Goal: Transaction & Acquisition: Book appointment/travel/reservation

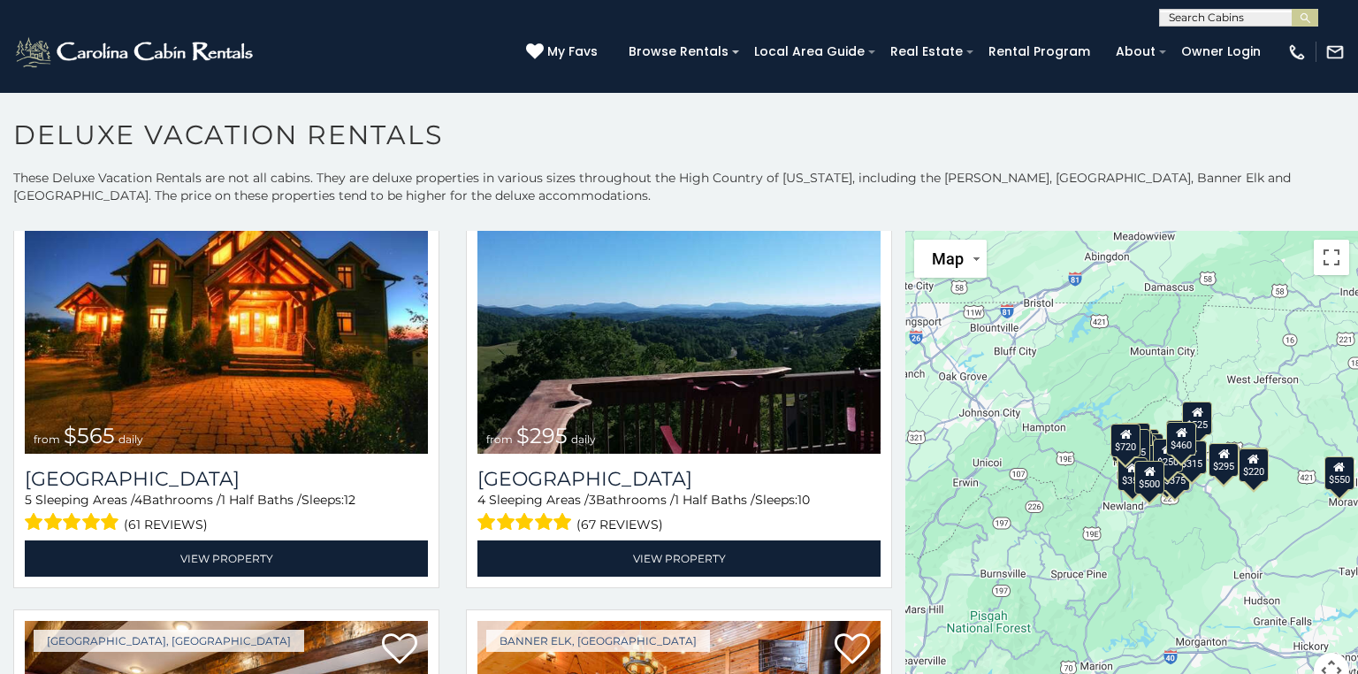
scroll to position [543, 0]
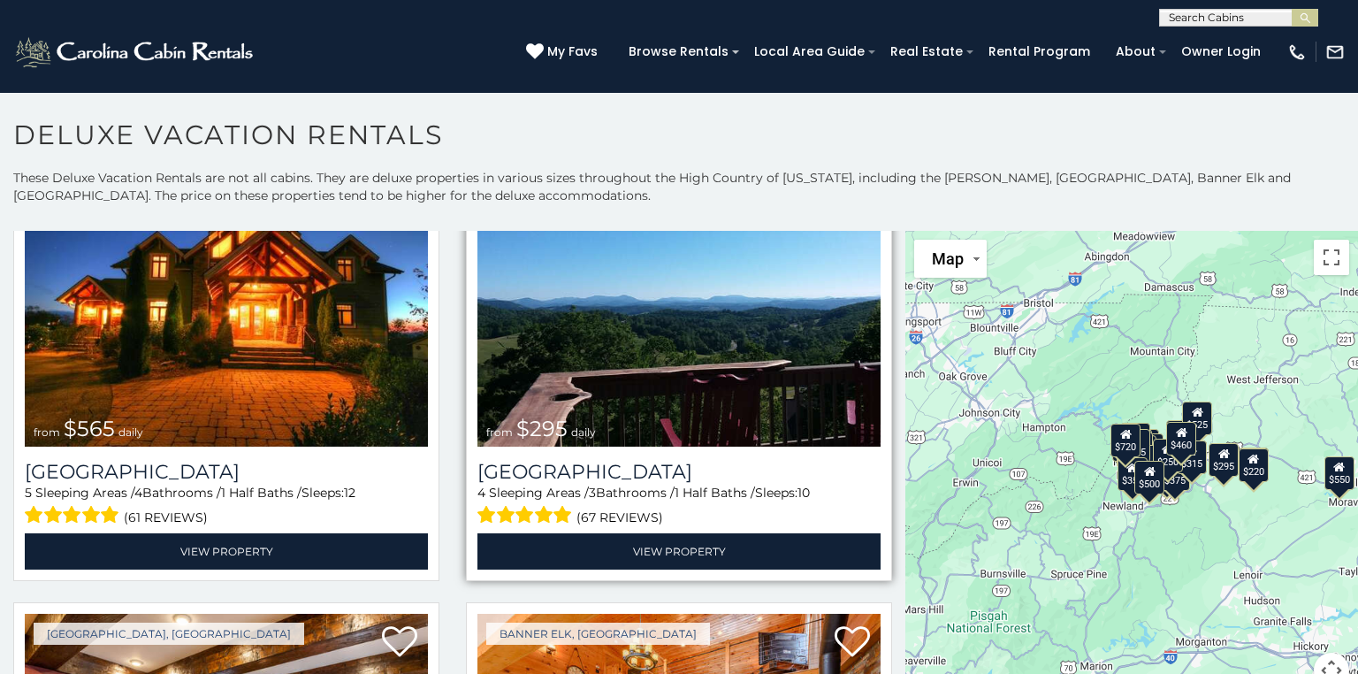
click at [668, 396] on img at bounding box center [678, 312] width 403 height 271
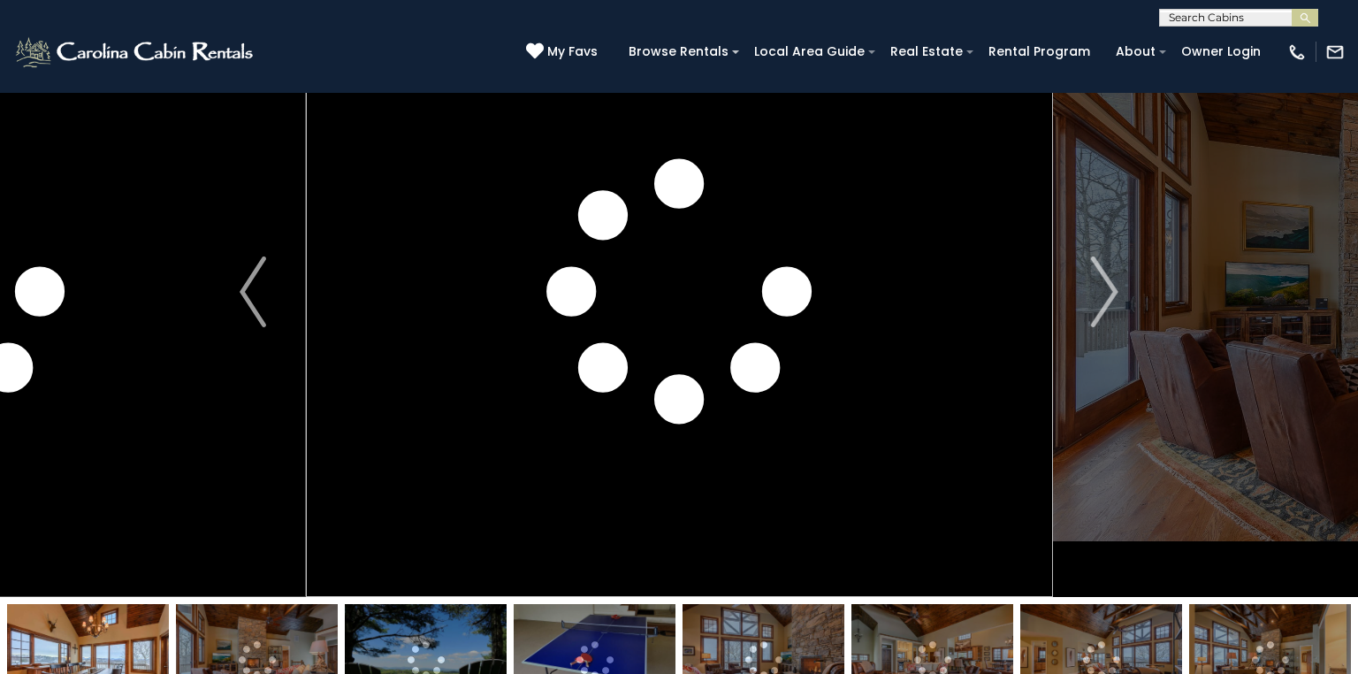
scroll to position [105, 0]
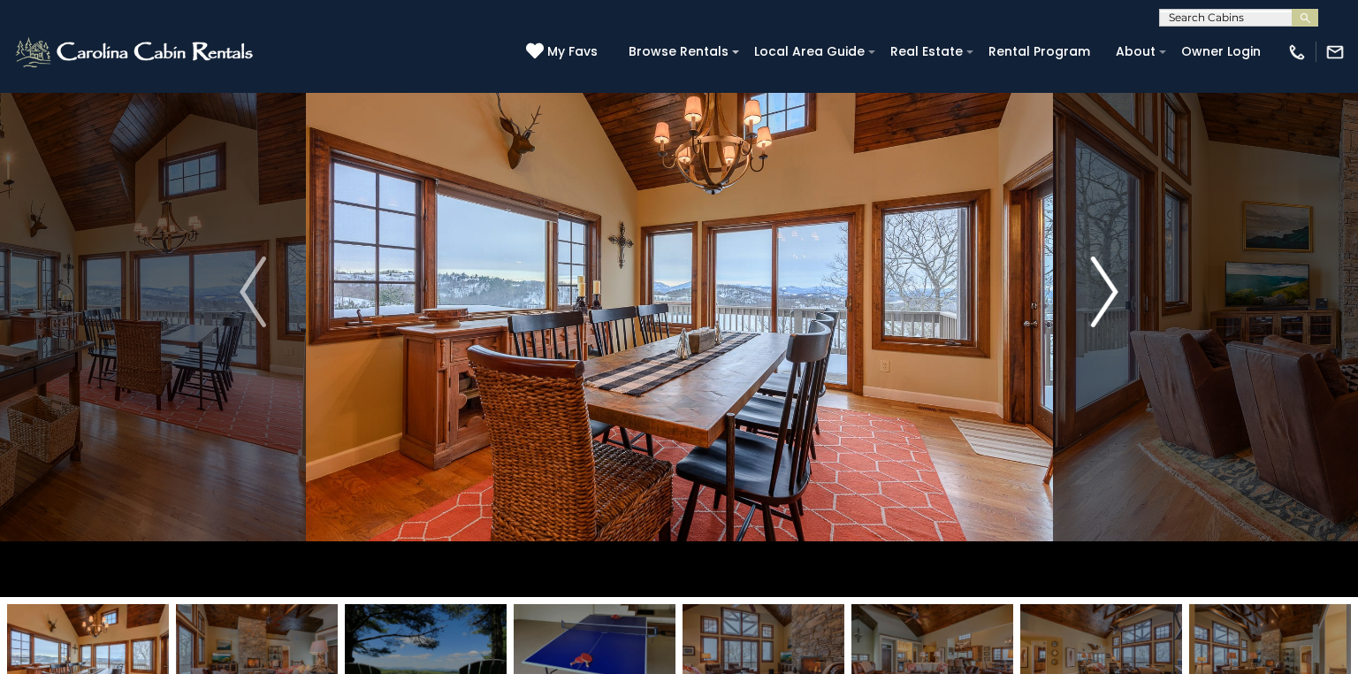
click at [1116, 286] on img "Next" at bounding box center [1105, 291] width 27 height 71
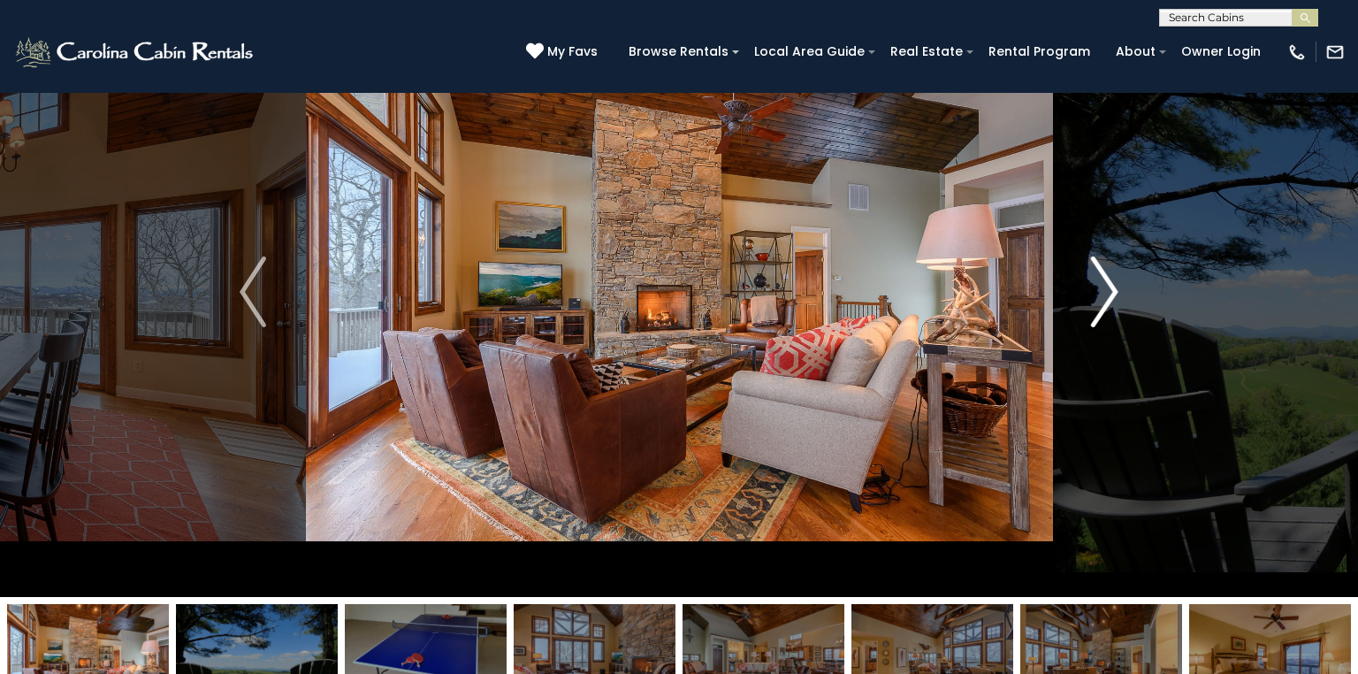
click at [1102, 291] on img "Next" at bounding box center [1105, 291] width 27 height 71
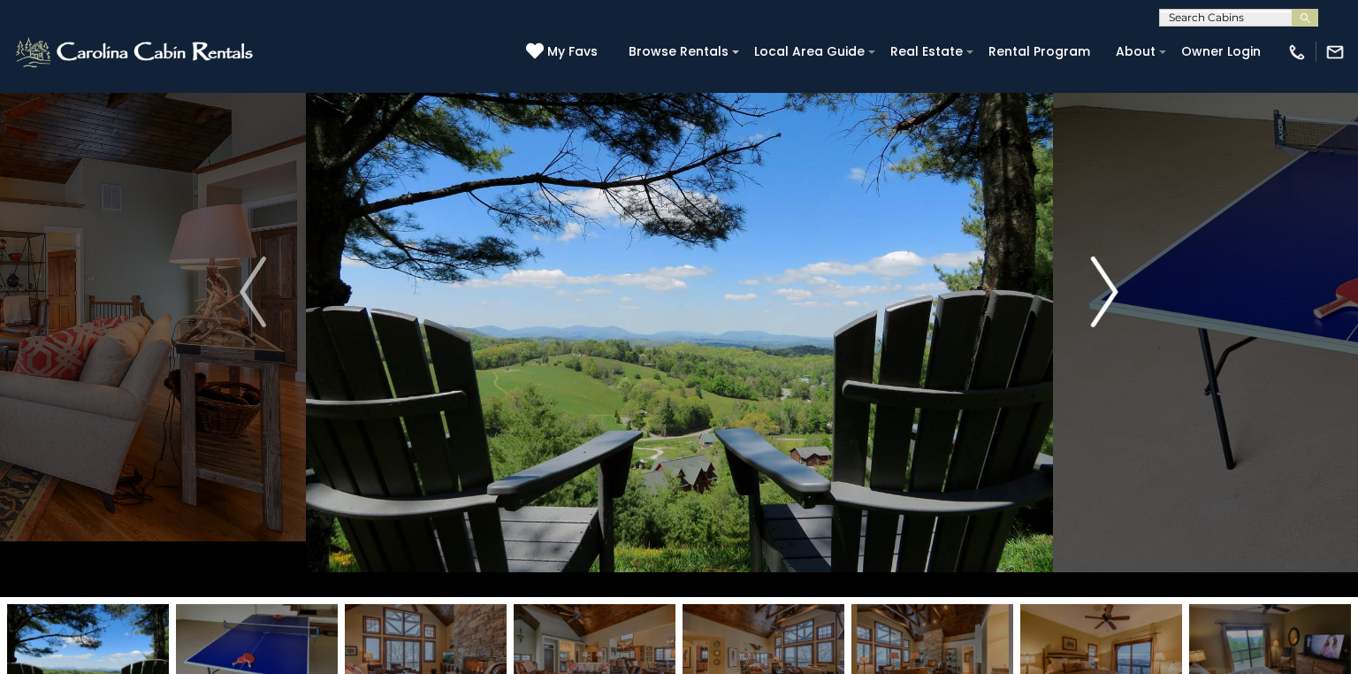
click at [1096, 296] on img "Next" at bounding box center [1105, 291] width 27 height 71
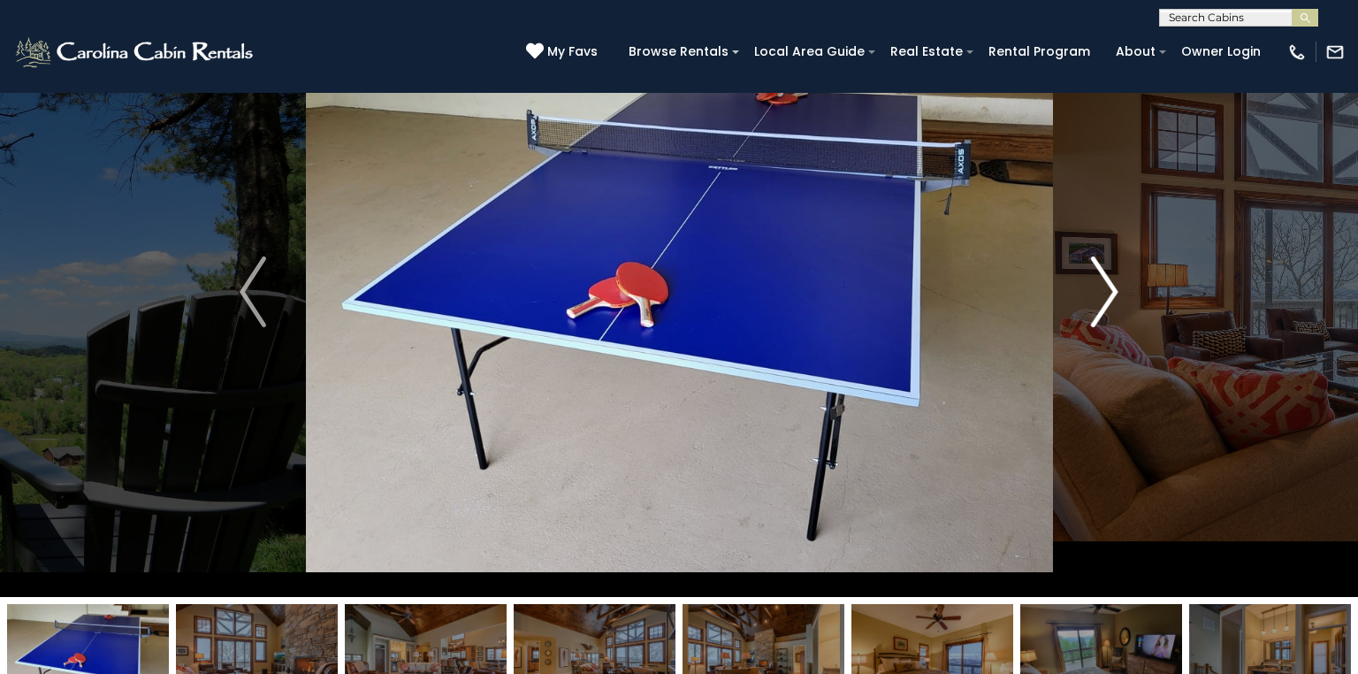
click at [1106, 294] on img "Next" at bounding box center [1105, 291] width 27 height 71
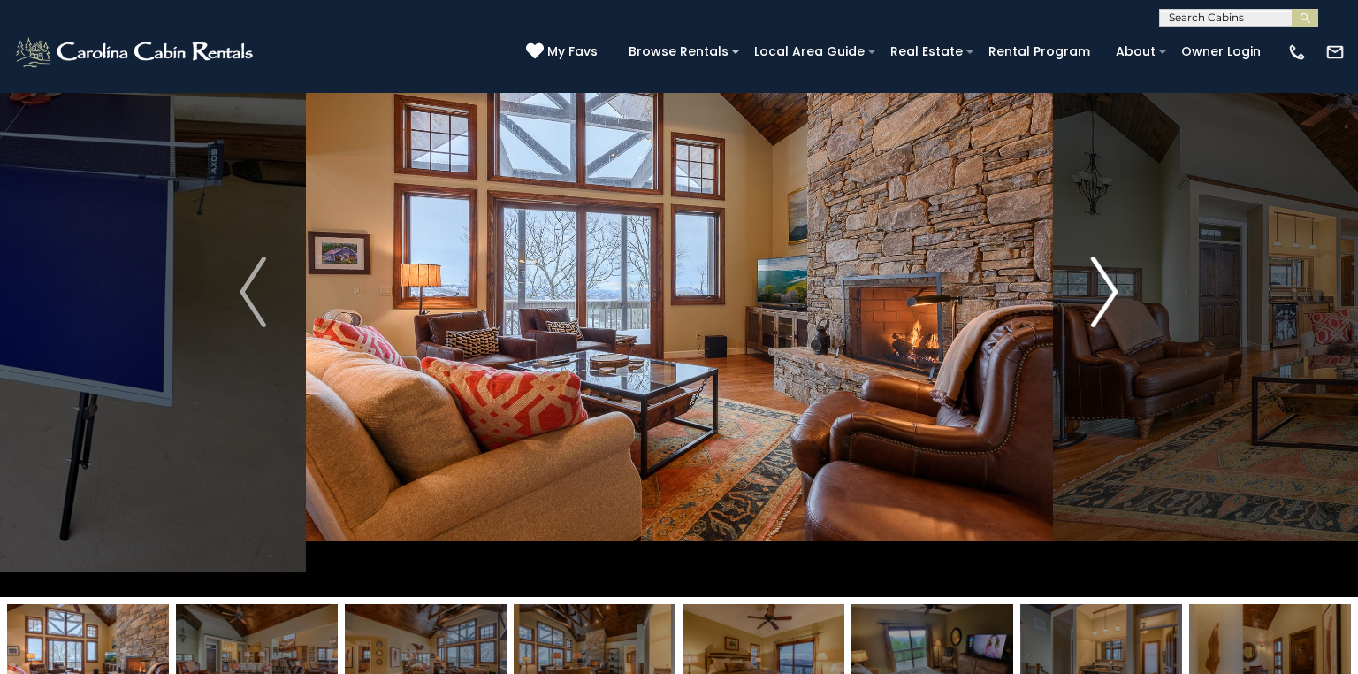
click at [1107, 294] on img "Next" at bounding box center [1105, 291] width 27 height 71
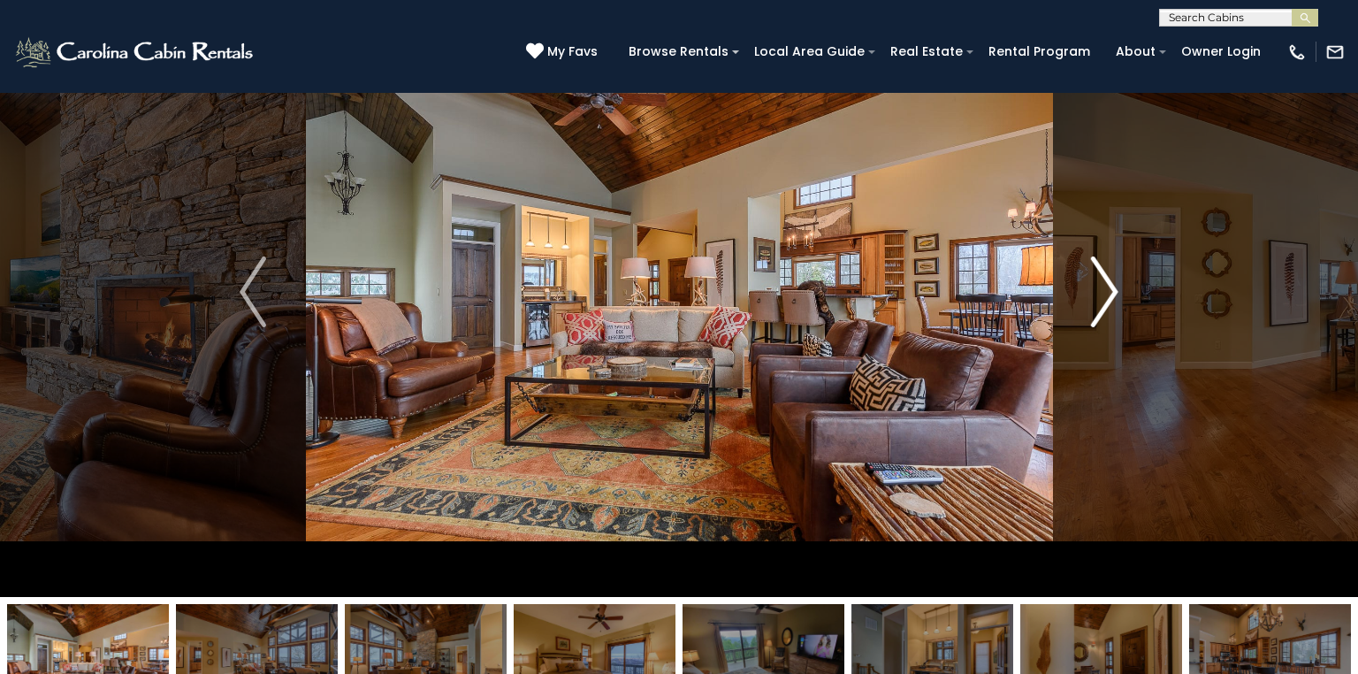
click at [1106, 297] on img "Next" at bounding box center [1105, 291] width 27 height 71
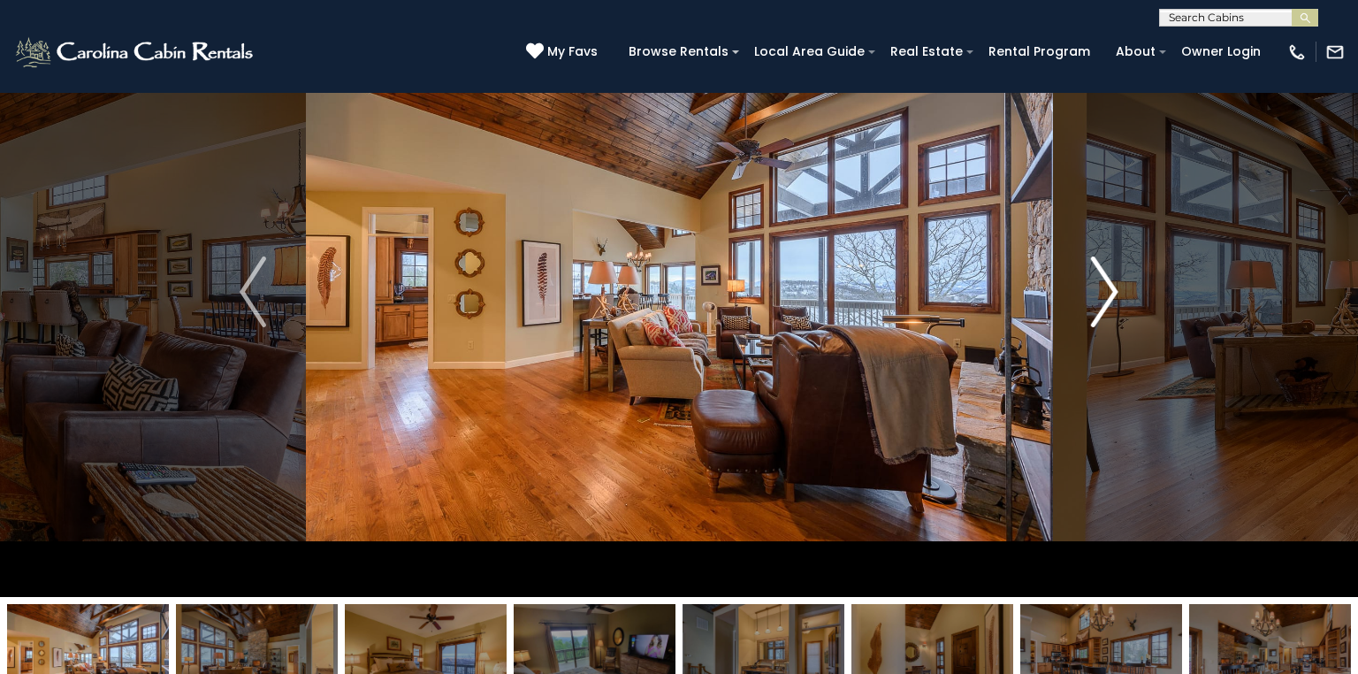
click at [1098, 292] on img "Next" at bounding box center [1105, 291] width 27 height 71
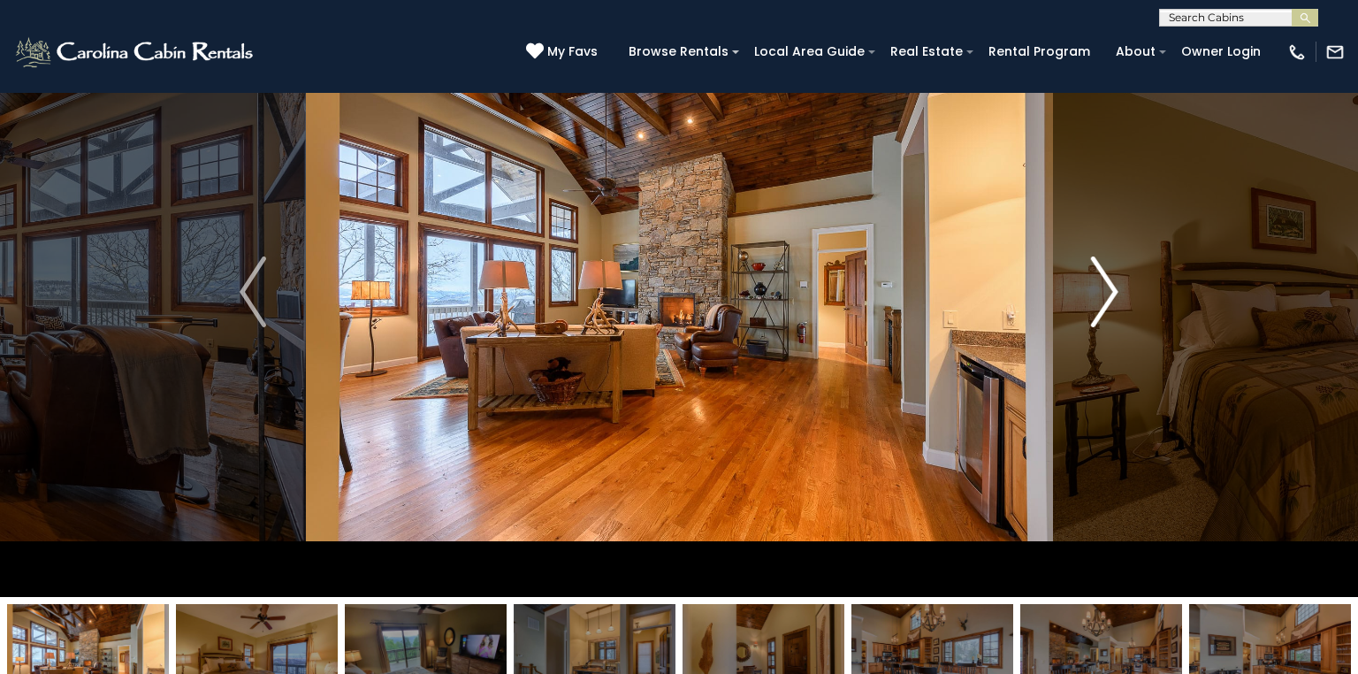
click at [1099, 290] on img "Next" at bounding box center [1105, 291] width 27 height 71
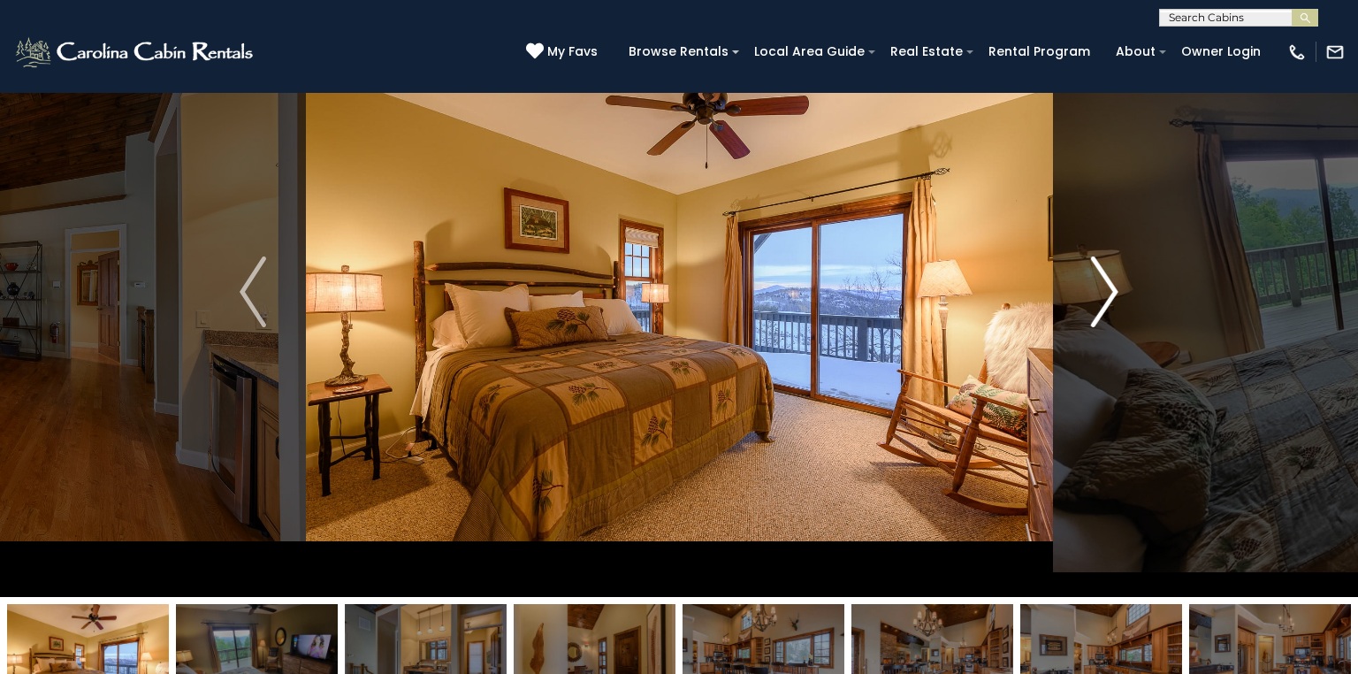
click at [1102, 292] on img "Next" at bounding box center [1105, 291] width 27 height 71
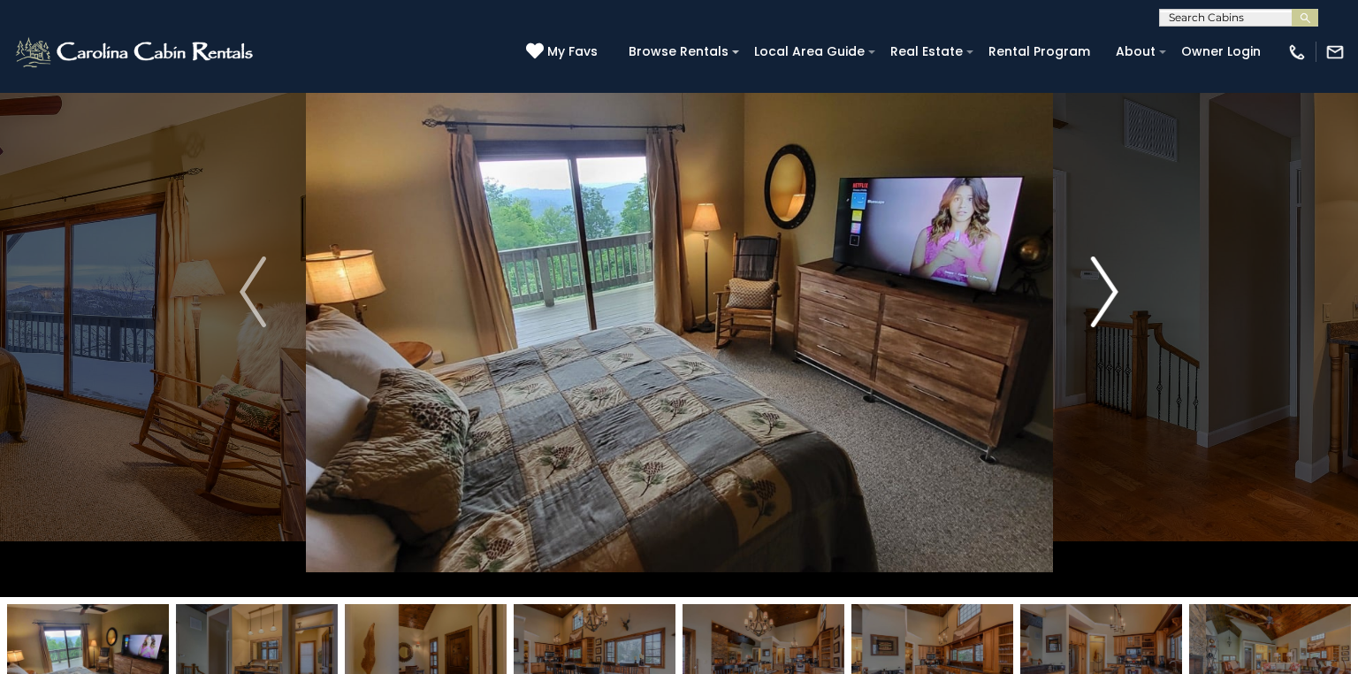
click at [1104, 290] on img "Next" at bounding box center [1105, 291] width 27 height 71
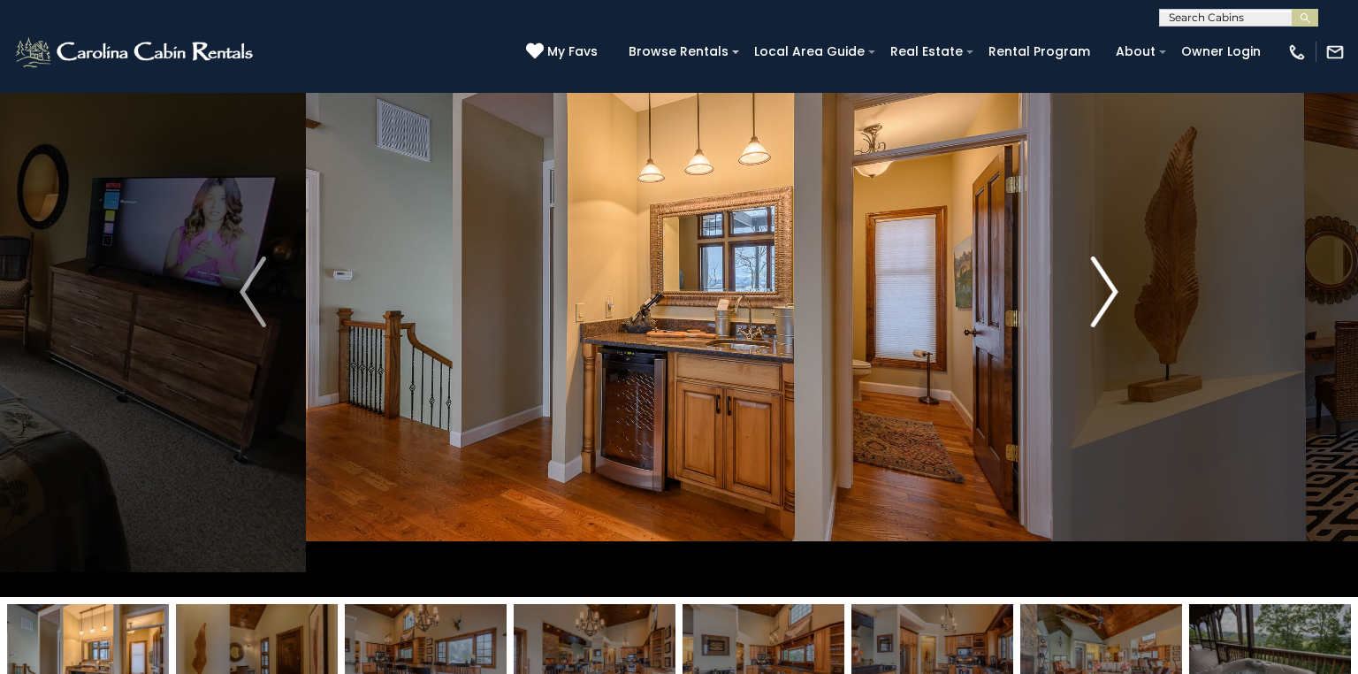
click at [1104, 290] on img "Next" at bounding box center [1105, 291] width 27 height 71
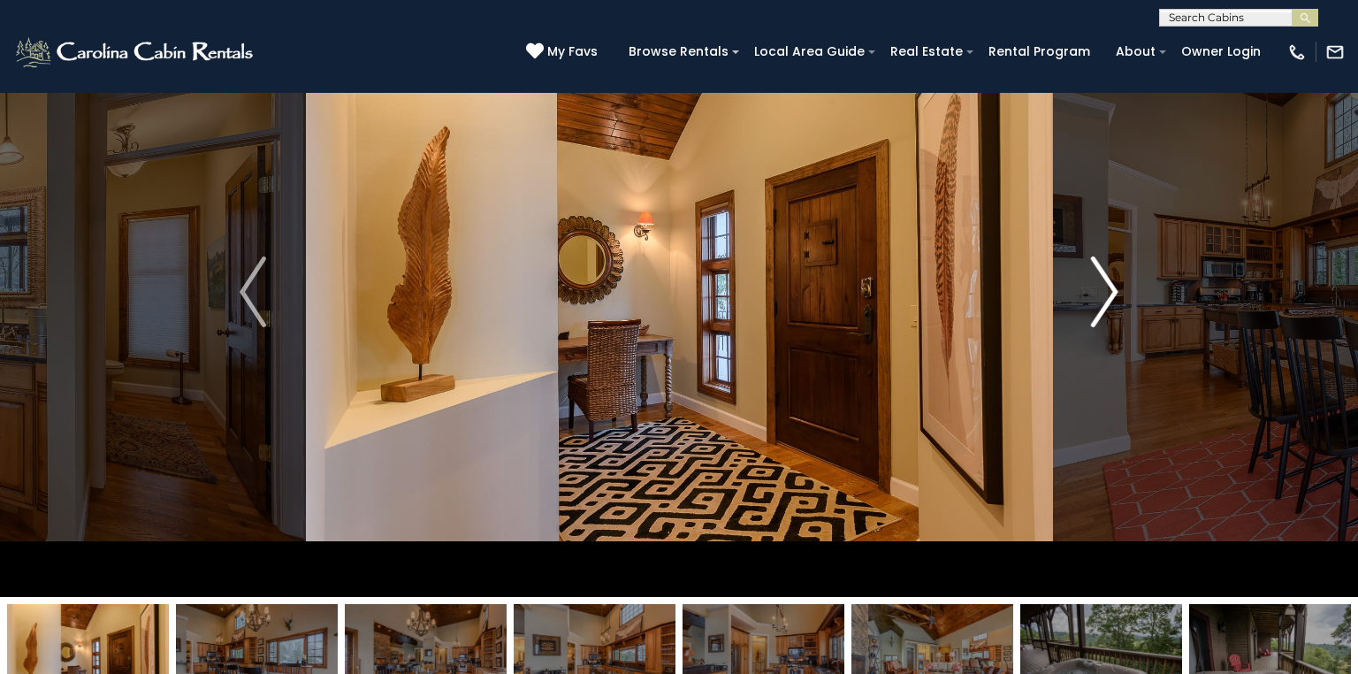
click at [1104, 287] on img "Next" at bounding box center [1105, 291] width 27 height 71
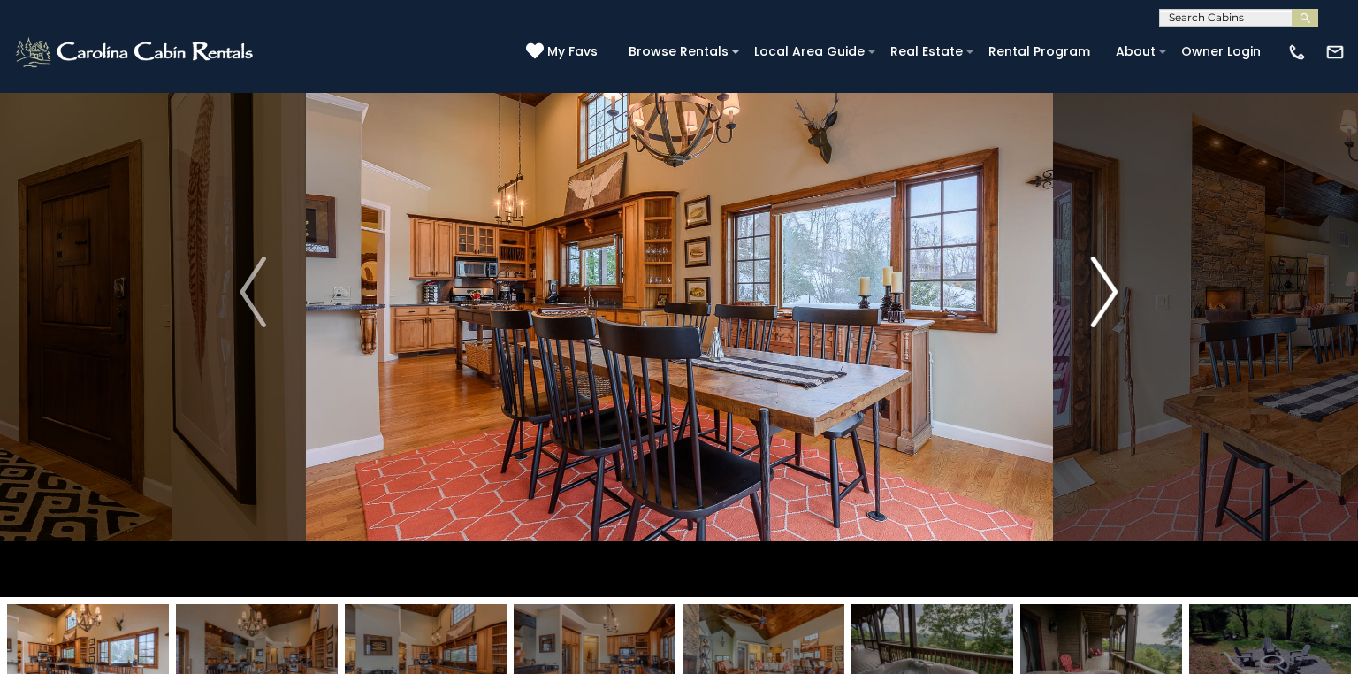
click at [1103, 283] on img "Next" at bounding box center [1105, 291] width 27 height 71
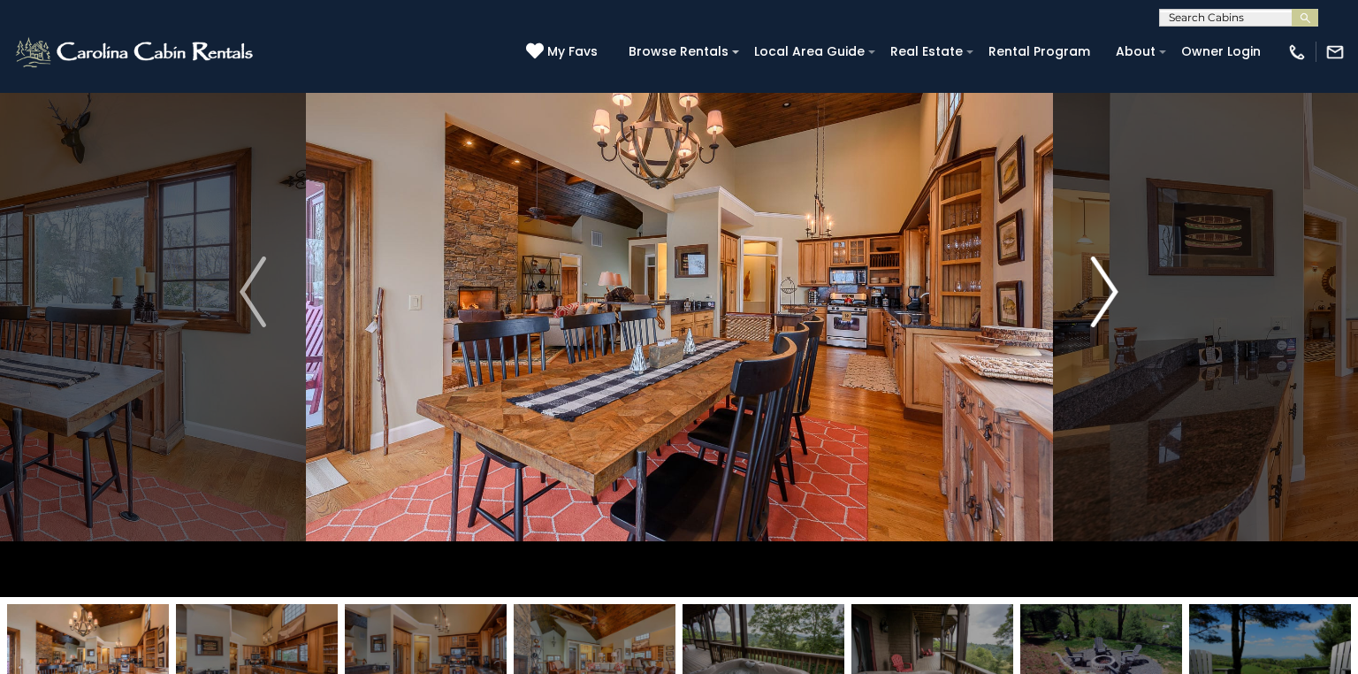
click at [1104, 283] on img "Next" at bounding box center [1105, 291] width 27 height 71
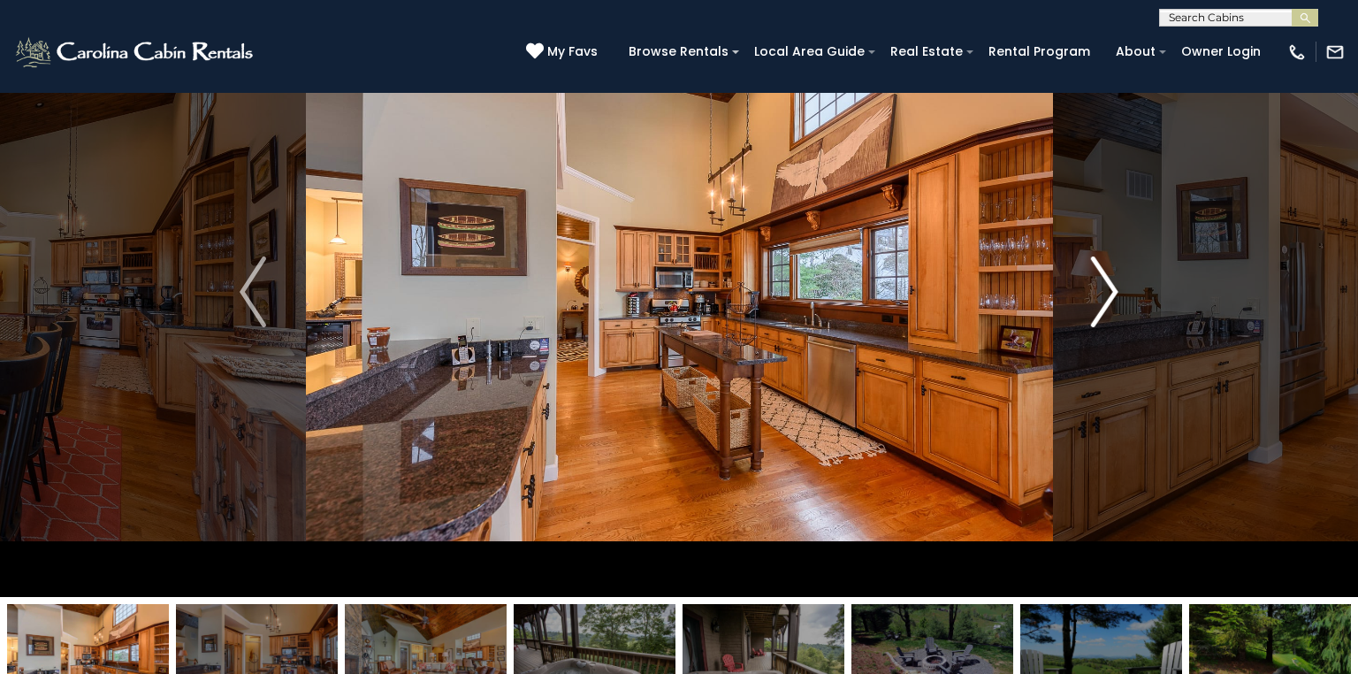
click at [1104, 283] on img "Next" at bounding box center [1105, 291] width 27 height 71
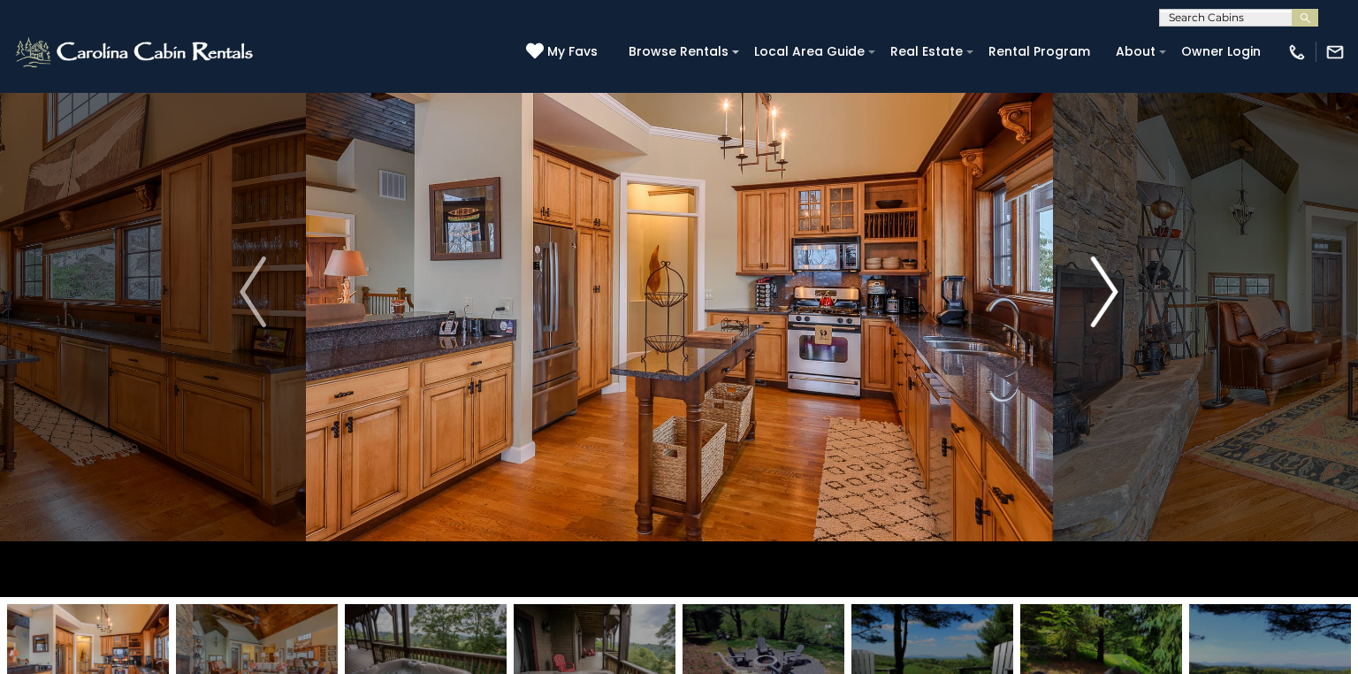
click at [1114, 279] on img "Next" at bounding box center [1105, 291] width 27 height 71
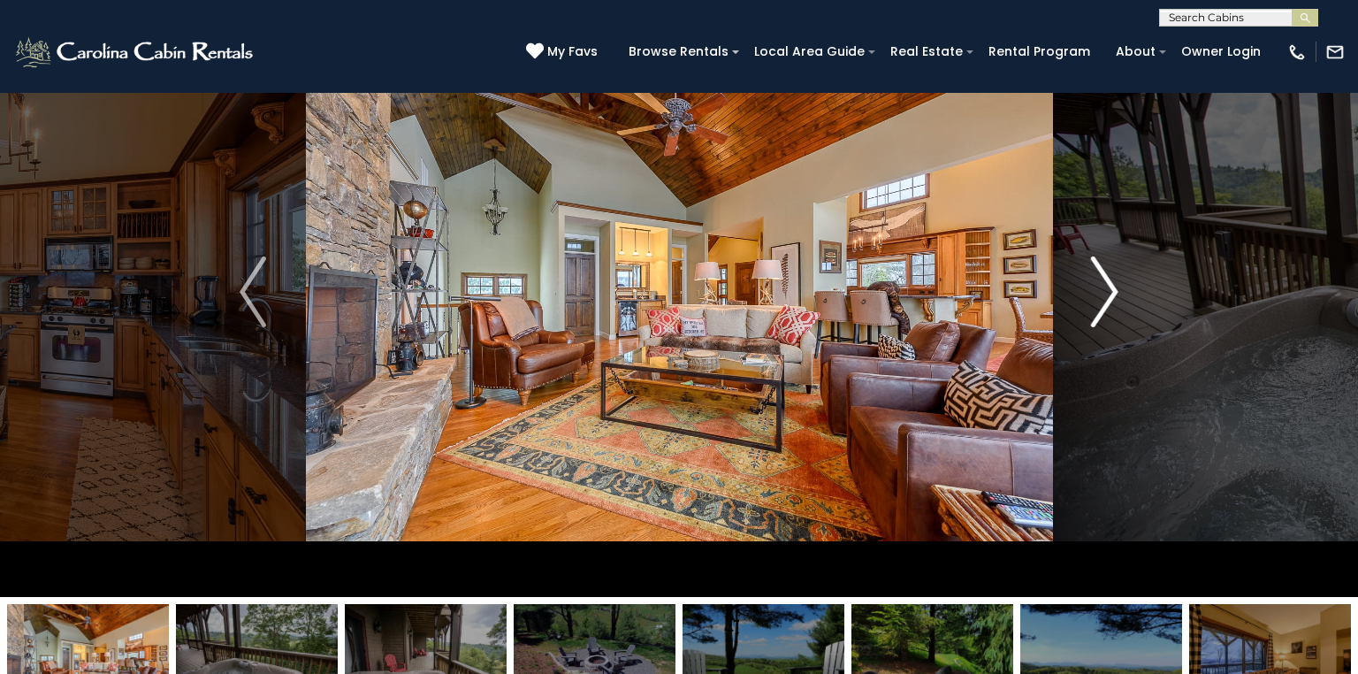
click at [1126, 279] on button "Next" at bounding box center [1104, 292] width 105 height 610
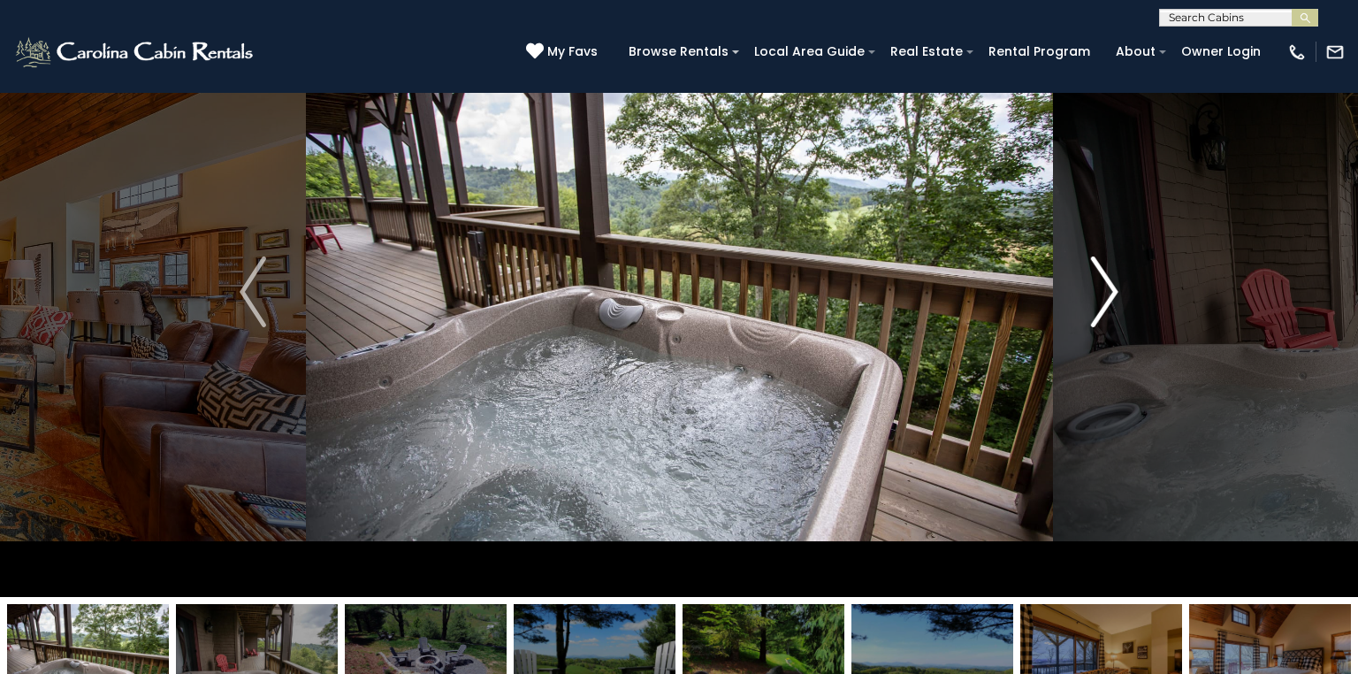
click at [1118, 284] on img "Next" at bounding box center [1105, 291] width 27 height 71
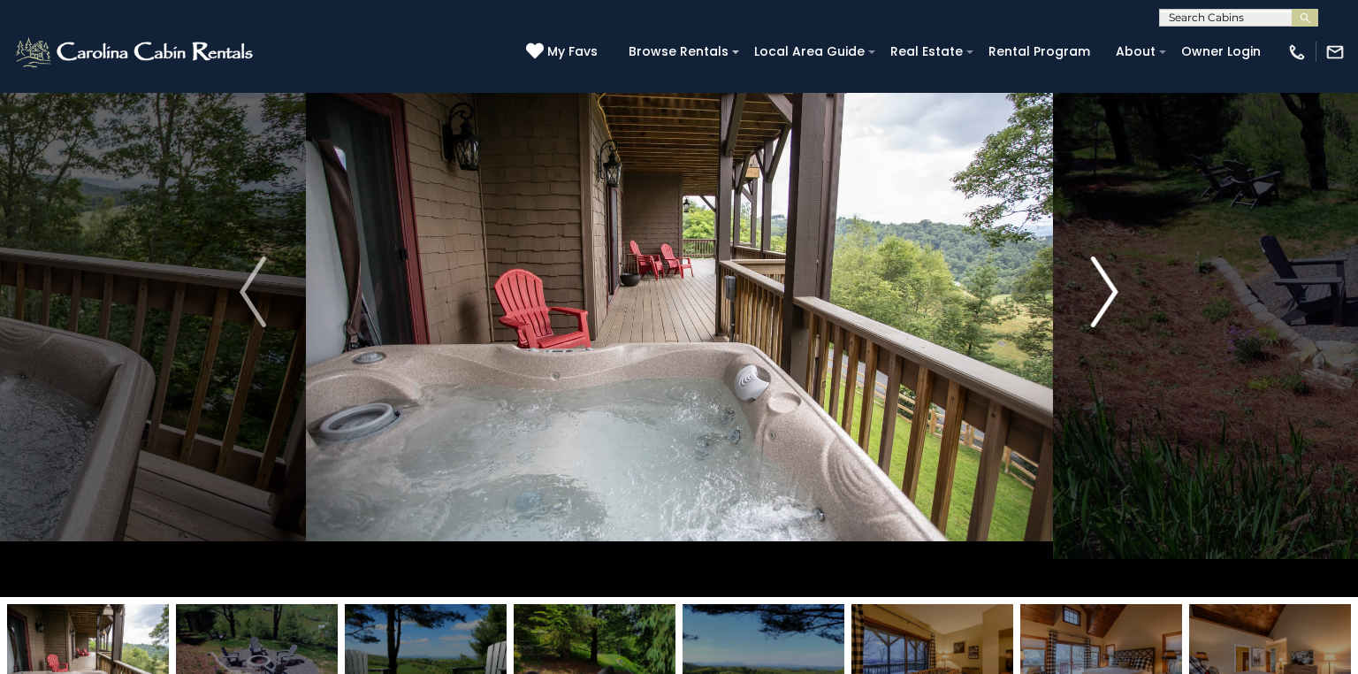
click at [1107, 291] on img "Next" at bounding box center [1105, 291] width 27 height 71
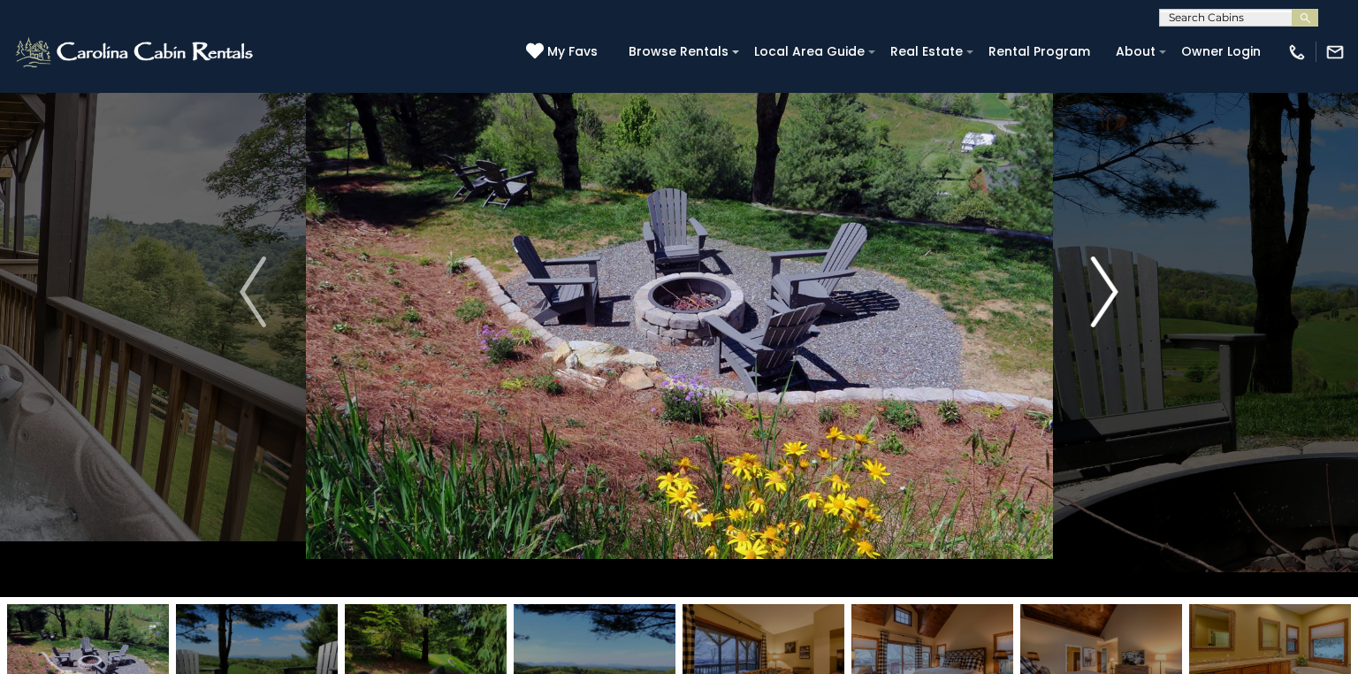
click at [1108, 296] on img "Next" at bounding box center [1105, 291] width 27 height 71
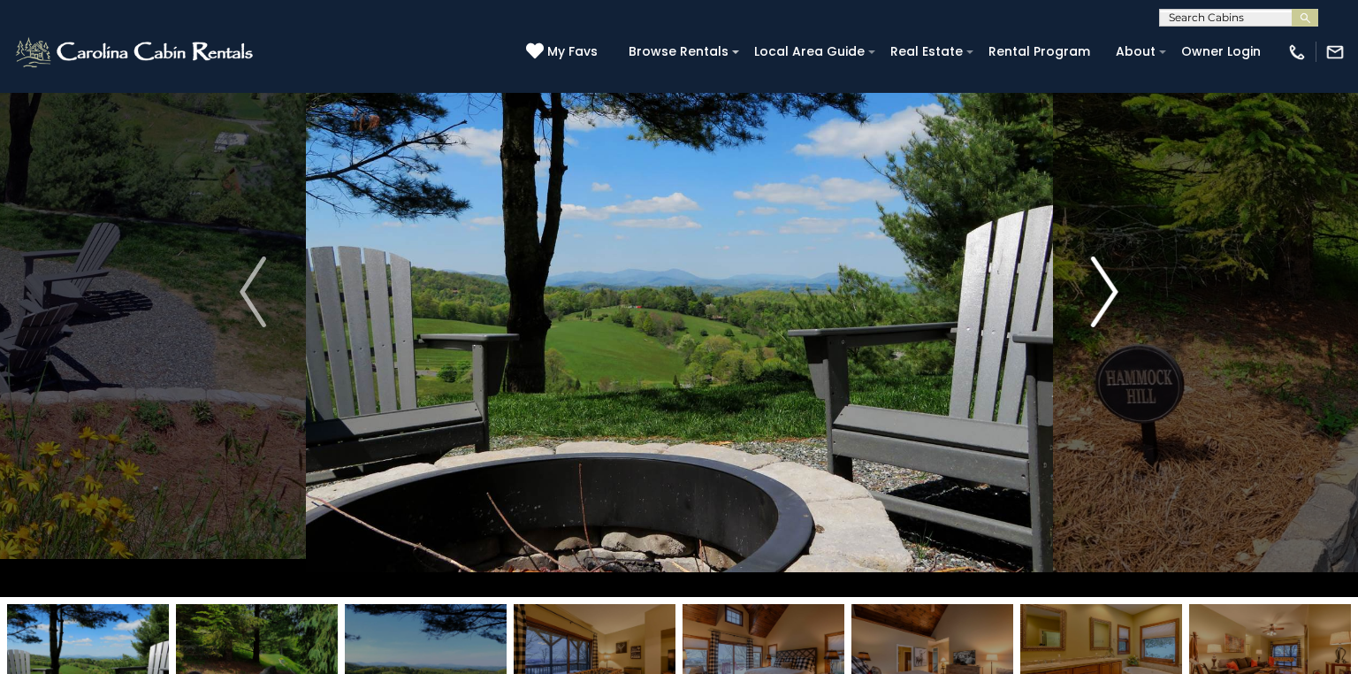
click at [1111, 294] on img "Next" at bounding box center [1105, 291] width 27 height 71
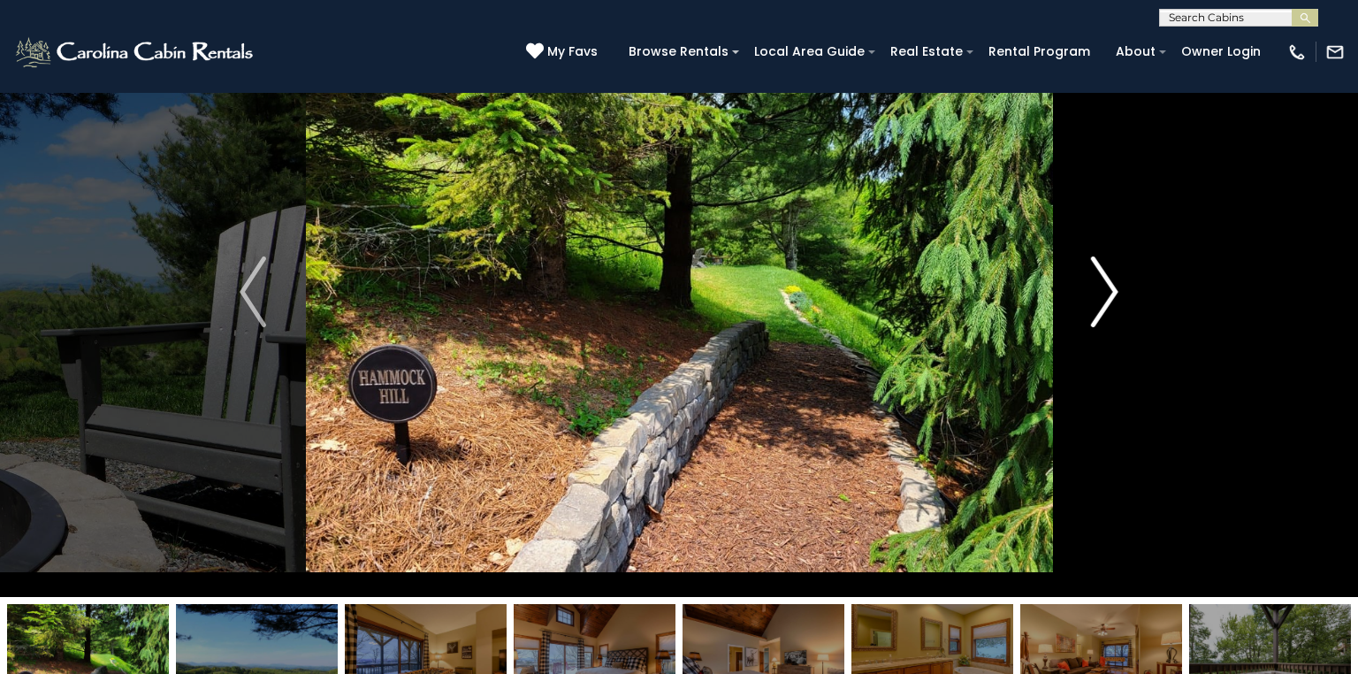
click at [1096, 293] on img "Next" at bounding box center [1105, 291] width 27 height 71
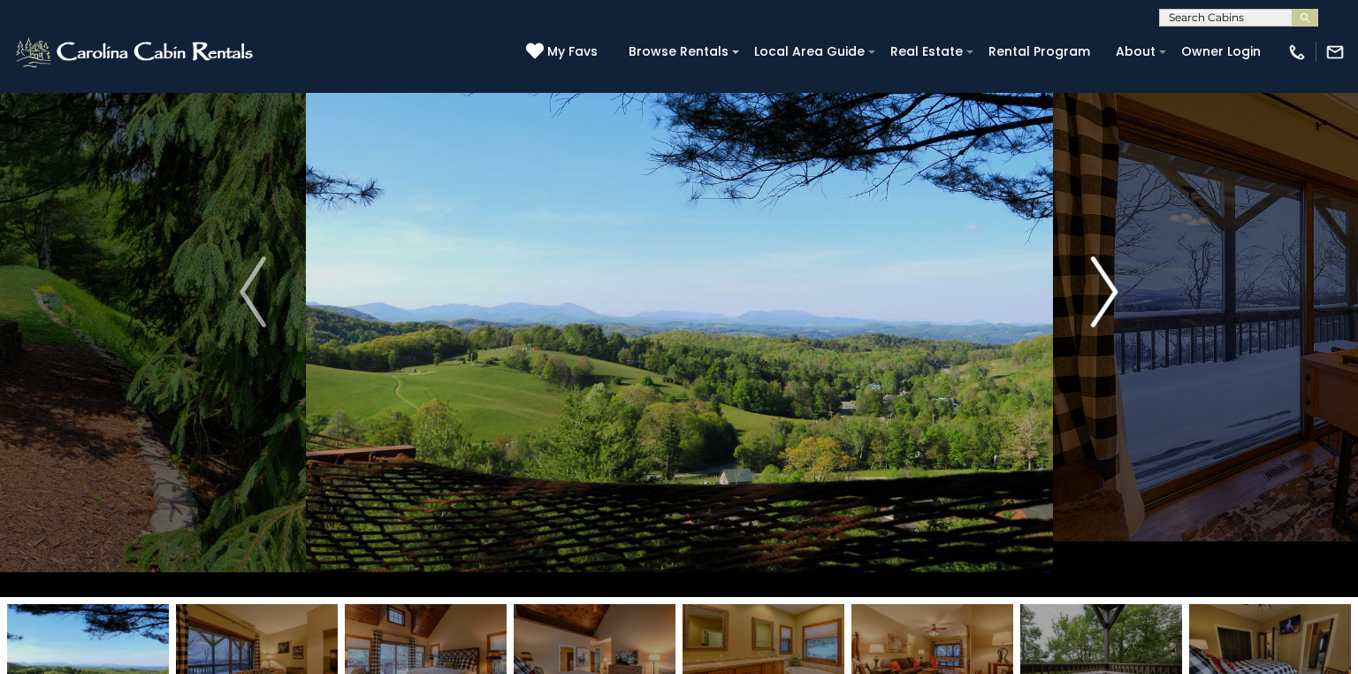
click at [1104, 291] on img "Next" at bounding box center [1105, 291] width 27 height 71
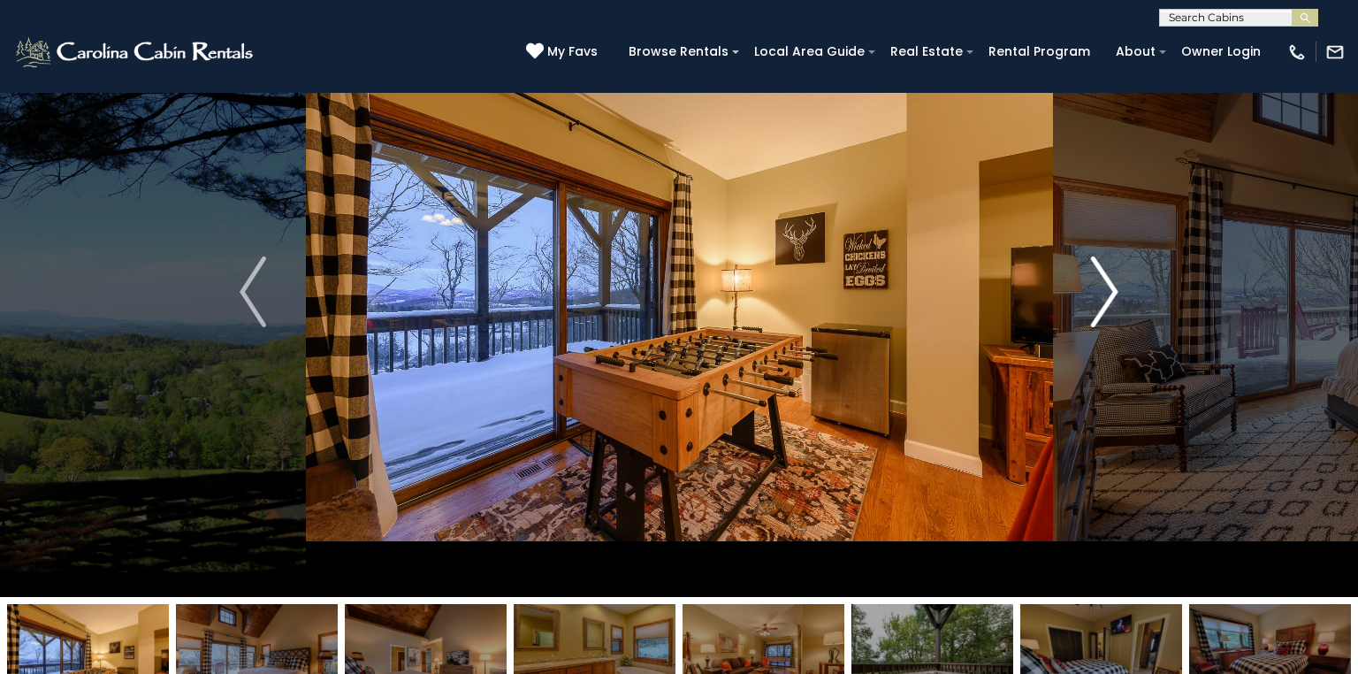
click at [1104, 289] on img "Next" at bounding box center [1105, 291] width 27 height 71
click at [544, 45] on icon at bounding box center [535, 51] width 18 height 18
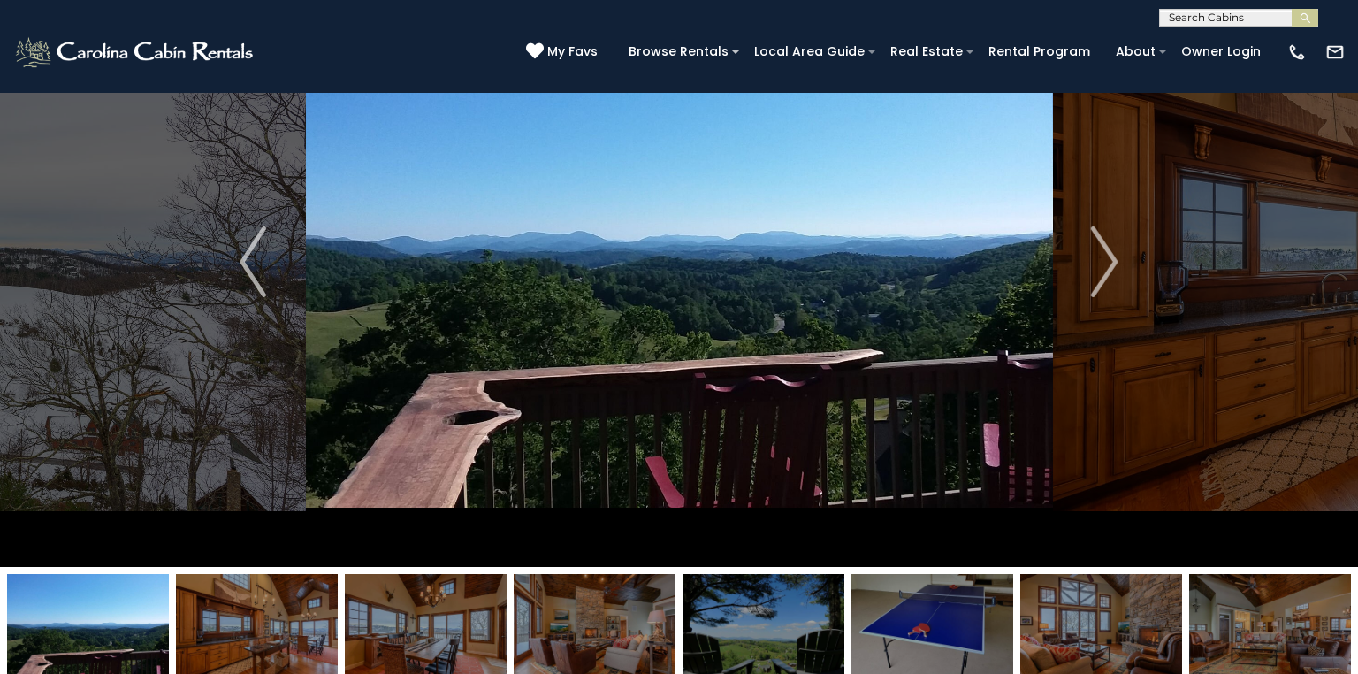
scroll to position [134, 0]
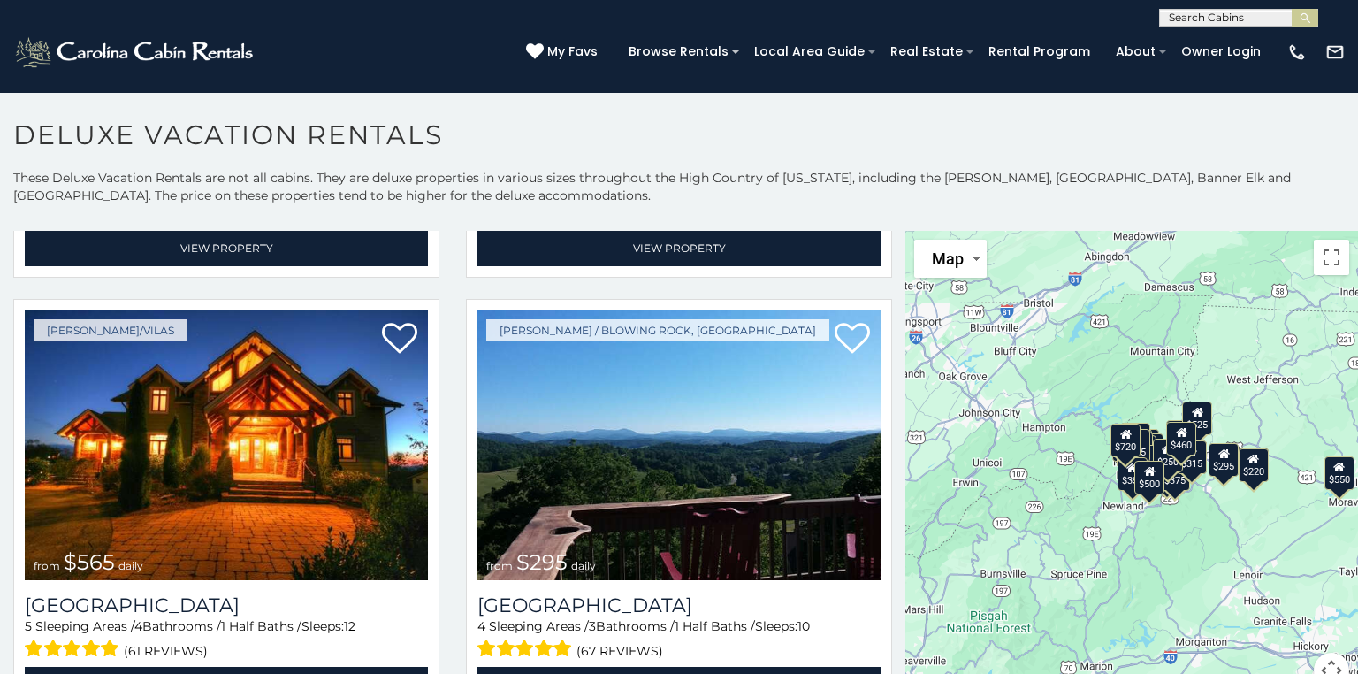
scroll to position [400, 0]
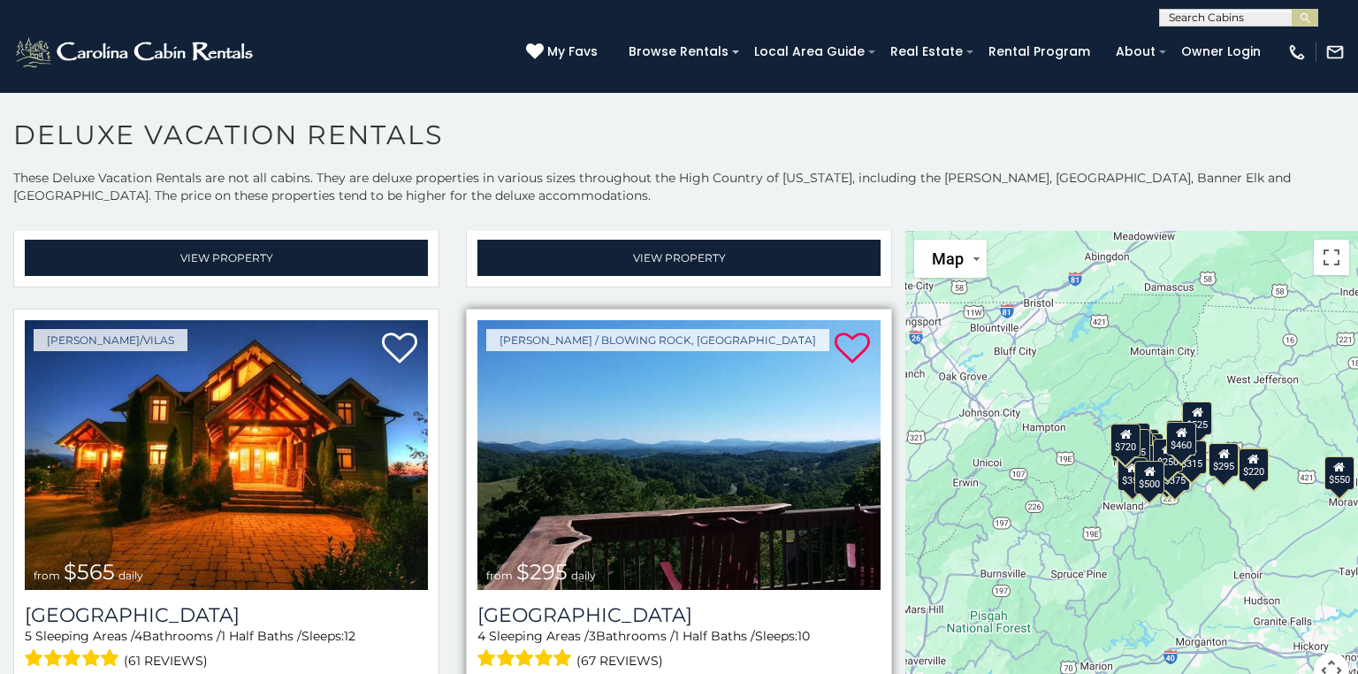
click at [841, 343] on icon at bounding box center [852, 348] width 35 height 35
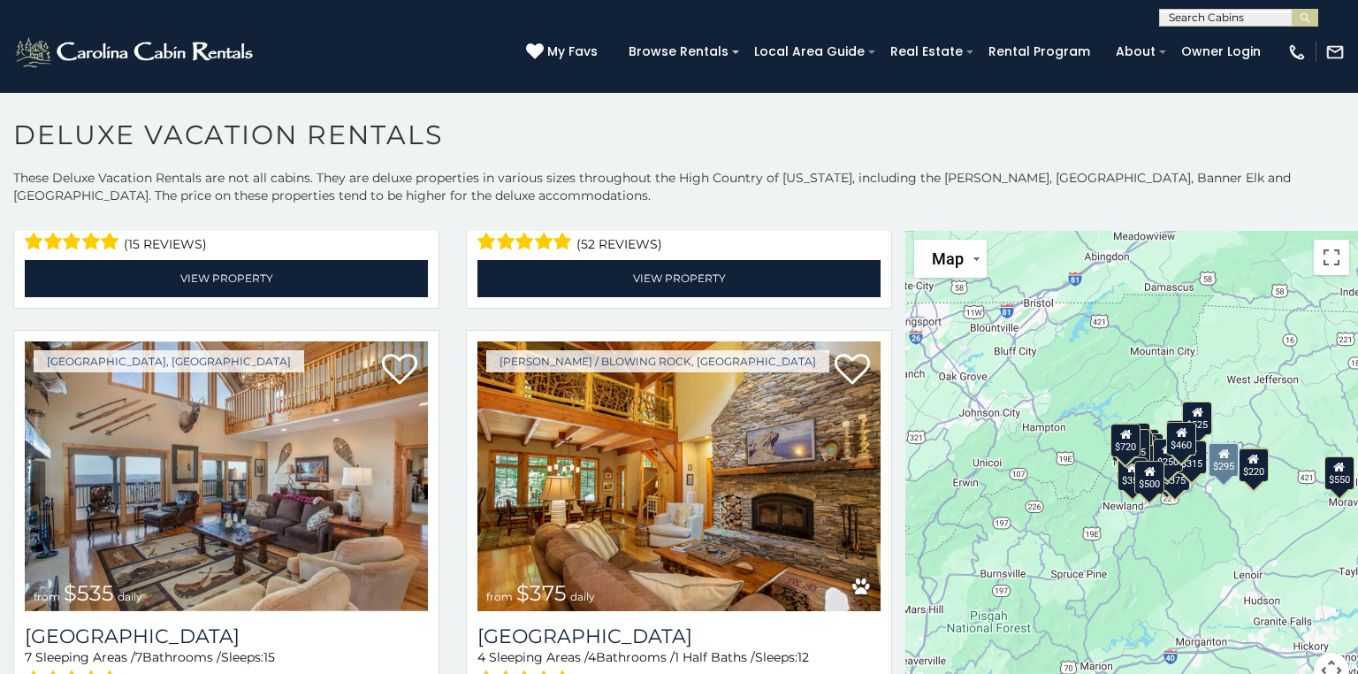
scroll to position [2999, 0]
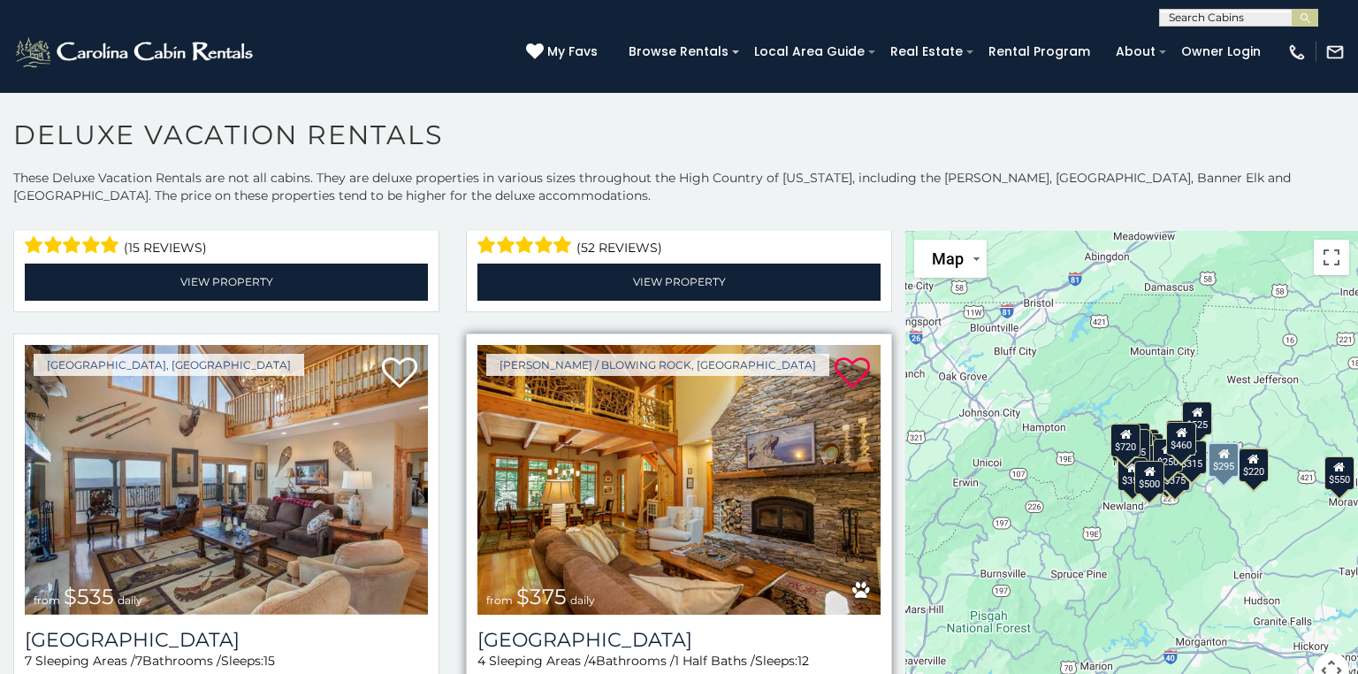
click at [840, 355] on icon at bounding box center [852, 372] width 35 height 35
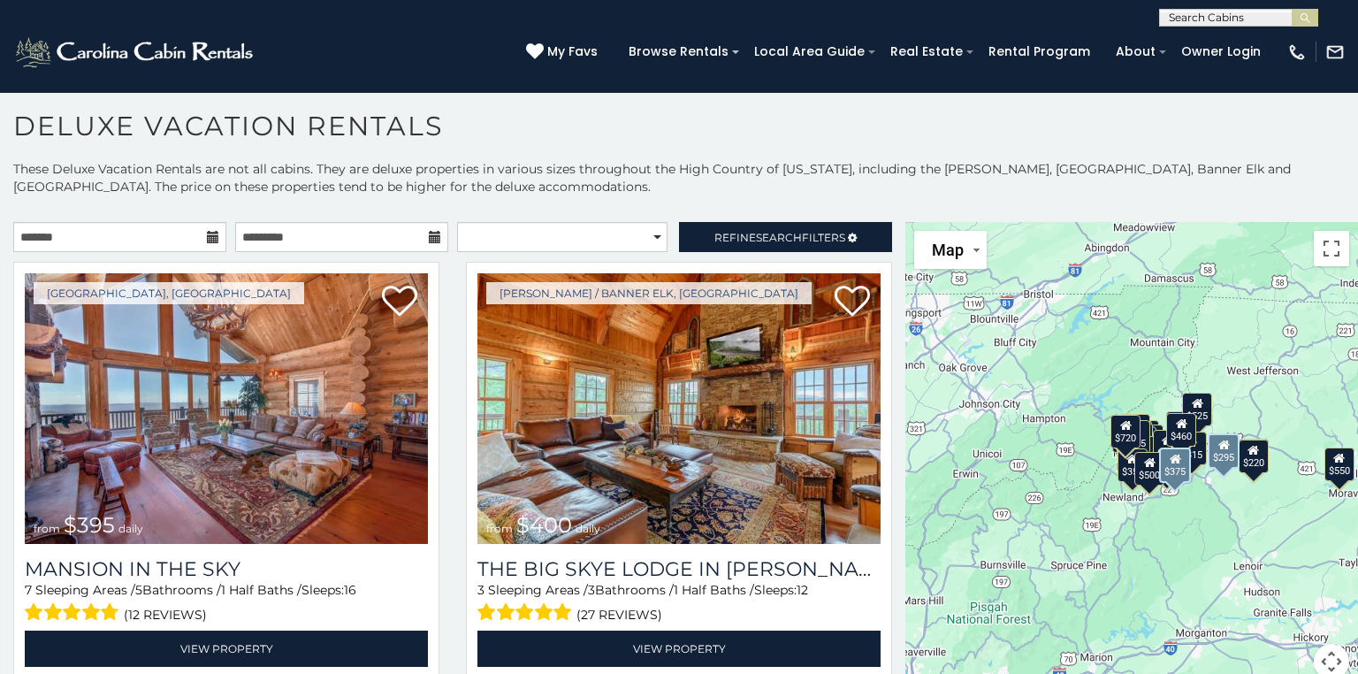
scroll to position [0, 0]
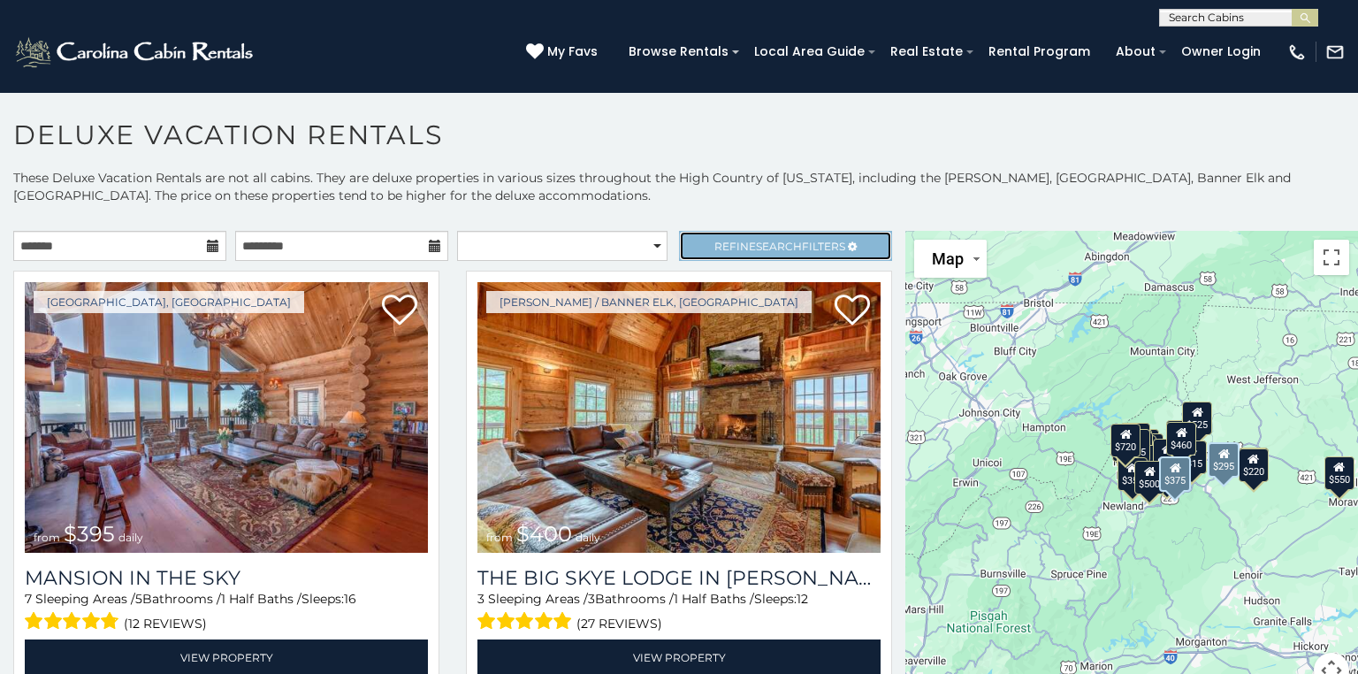
click at [848, 245] on icon at bounding box center [852, 246] width 9 height 11
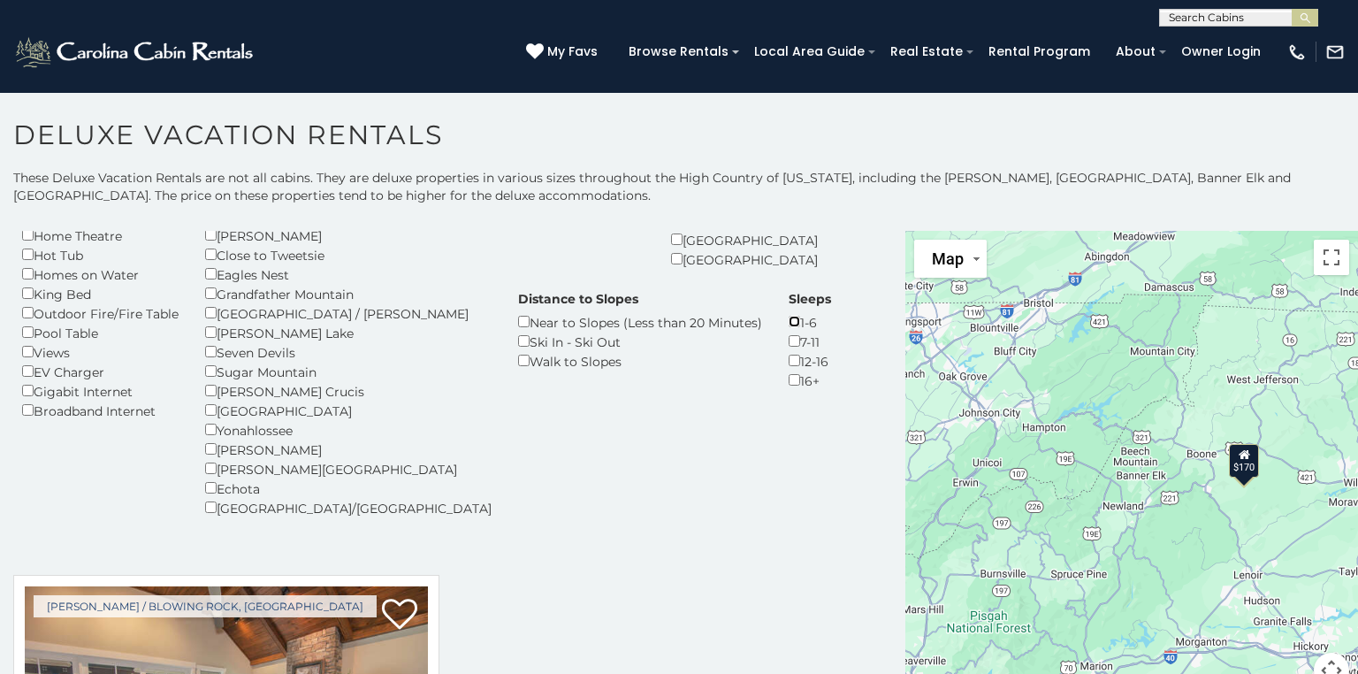
scroll to position [180, 0]
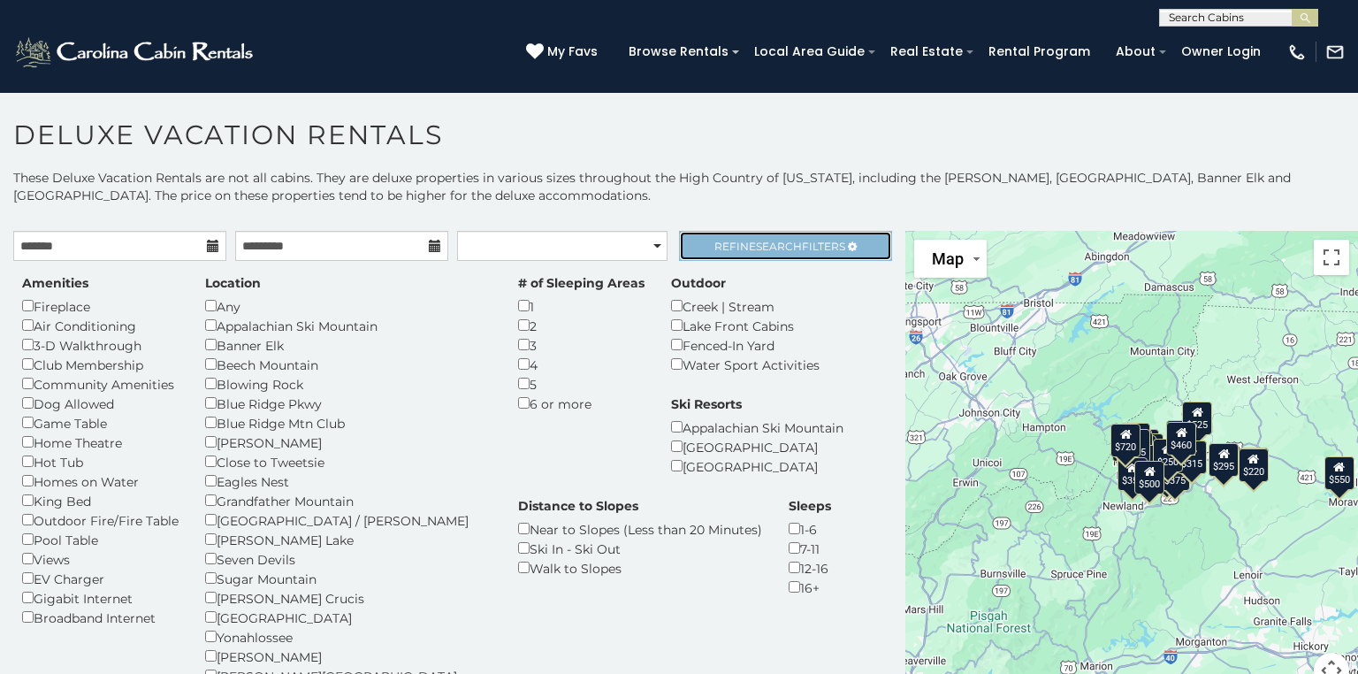
click at [848, 241] on icon at bounding box center [852, 246] width 9 height 11
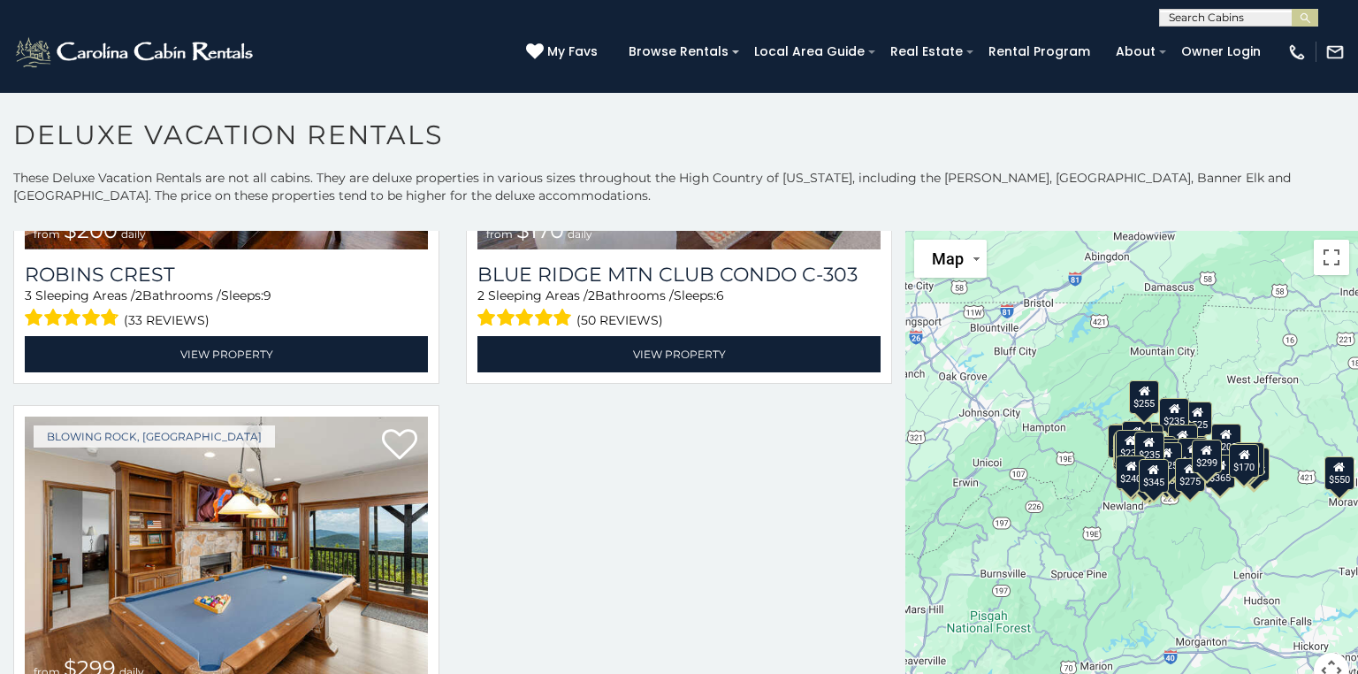
scroll to position [25, 0]
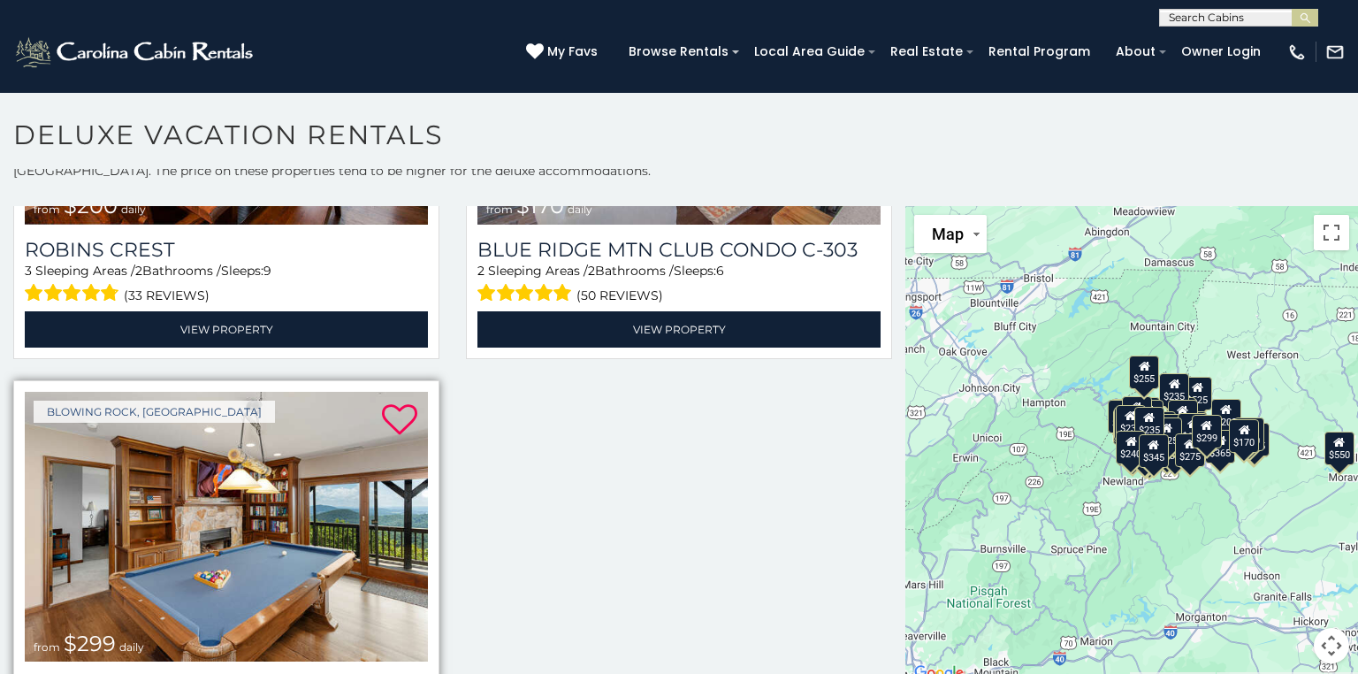
click at [391, 402] on icon at bounding box center [399, 419] width 35 height 35
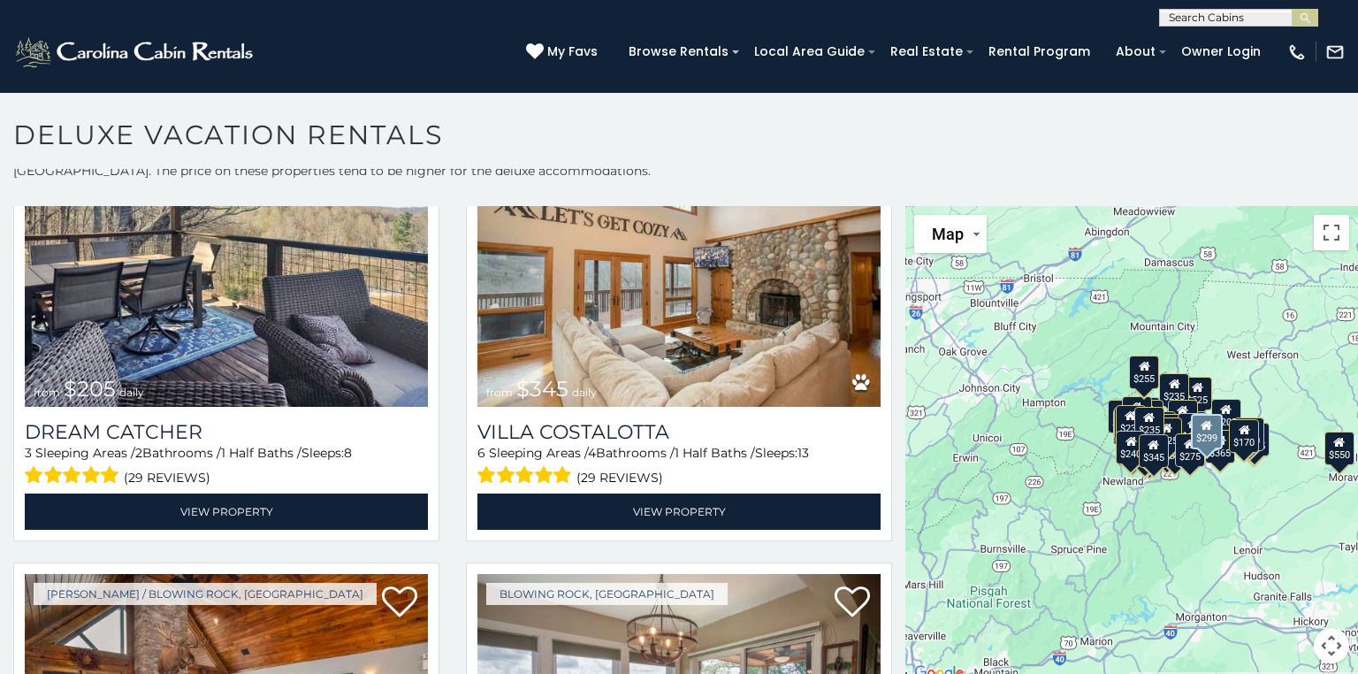
scroll to position [13225, 0]
